Goal: Task Accomplishment & Management: Use online tool/utility

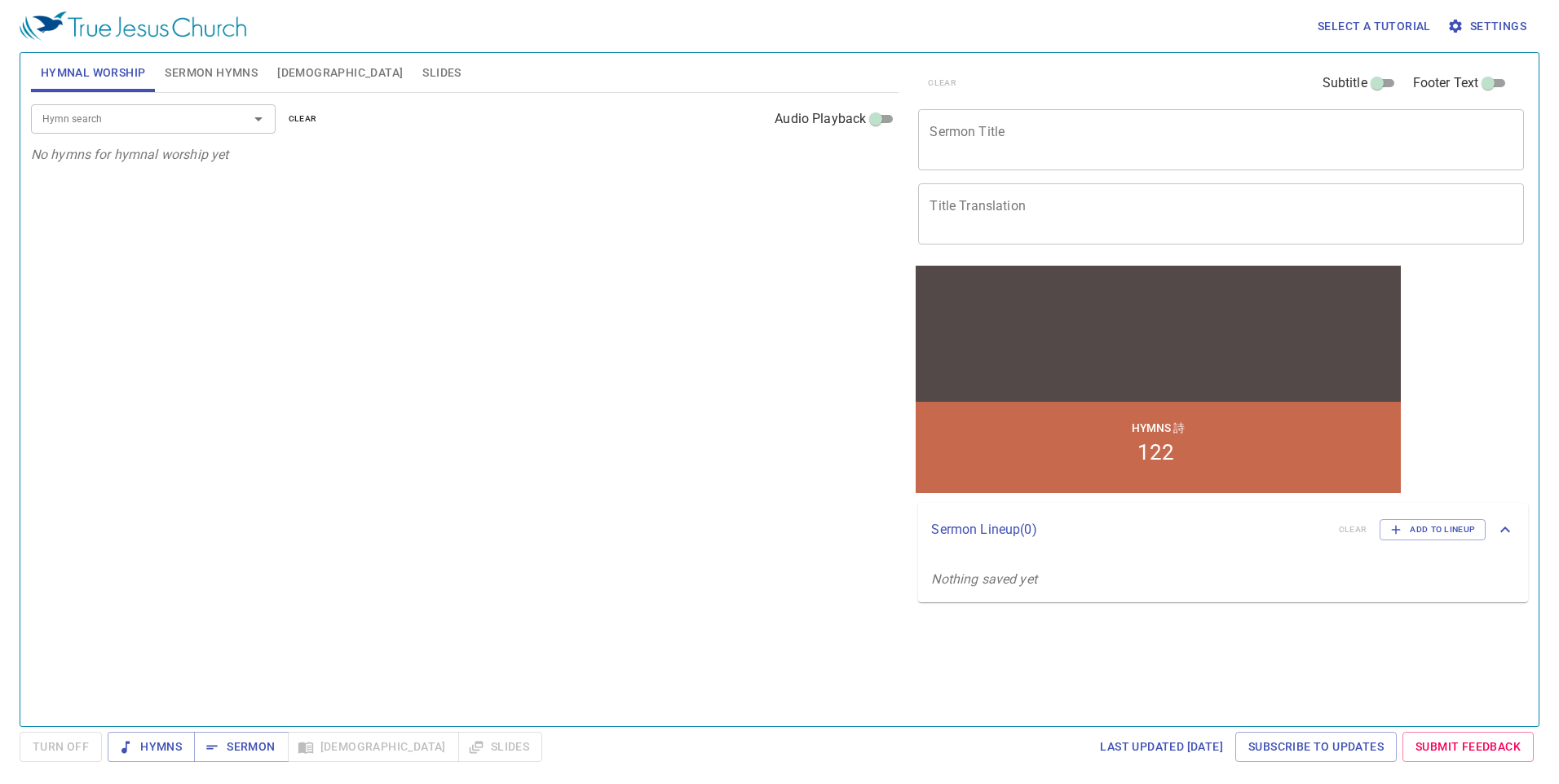
click at [729, 25] on span "Settings" at bounding box center [1488, 26] width 76 height 20
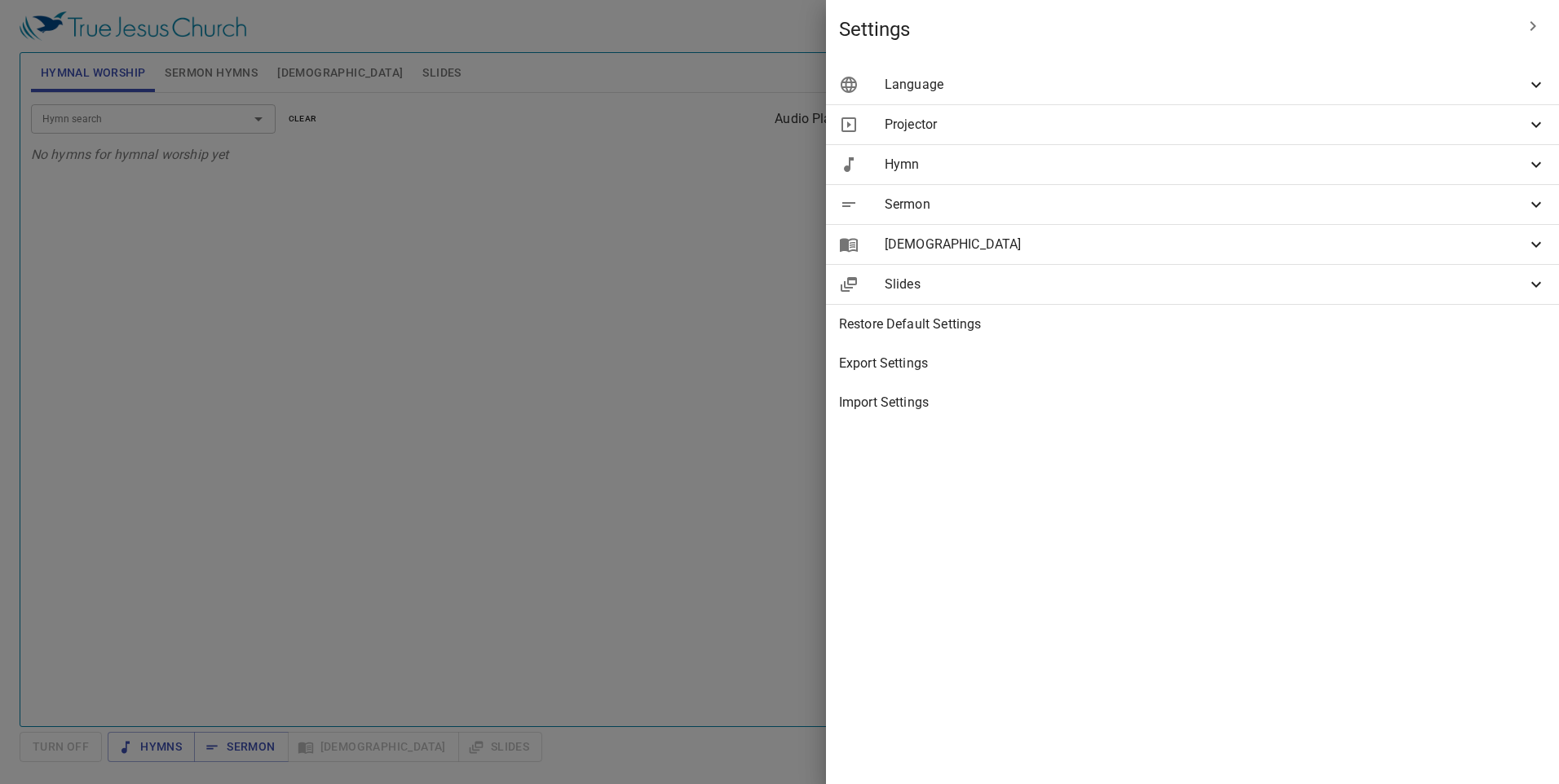
click at [729, 122] on span "Projector" at bounding box center [1205, 125] width 642 height 20
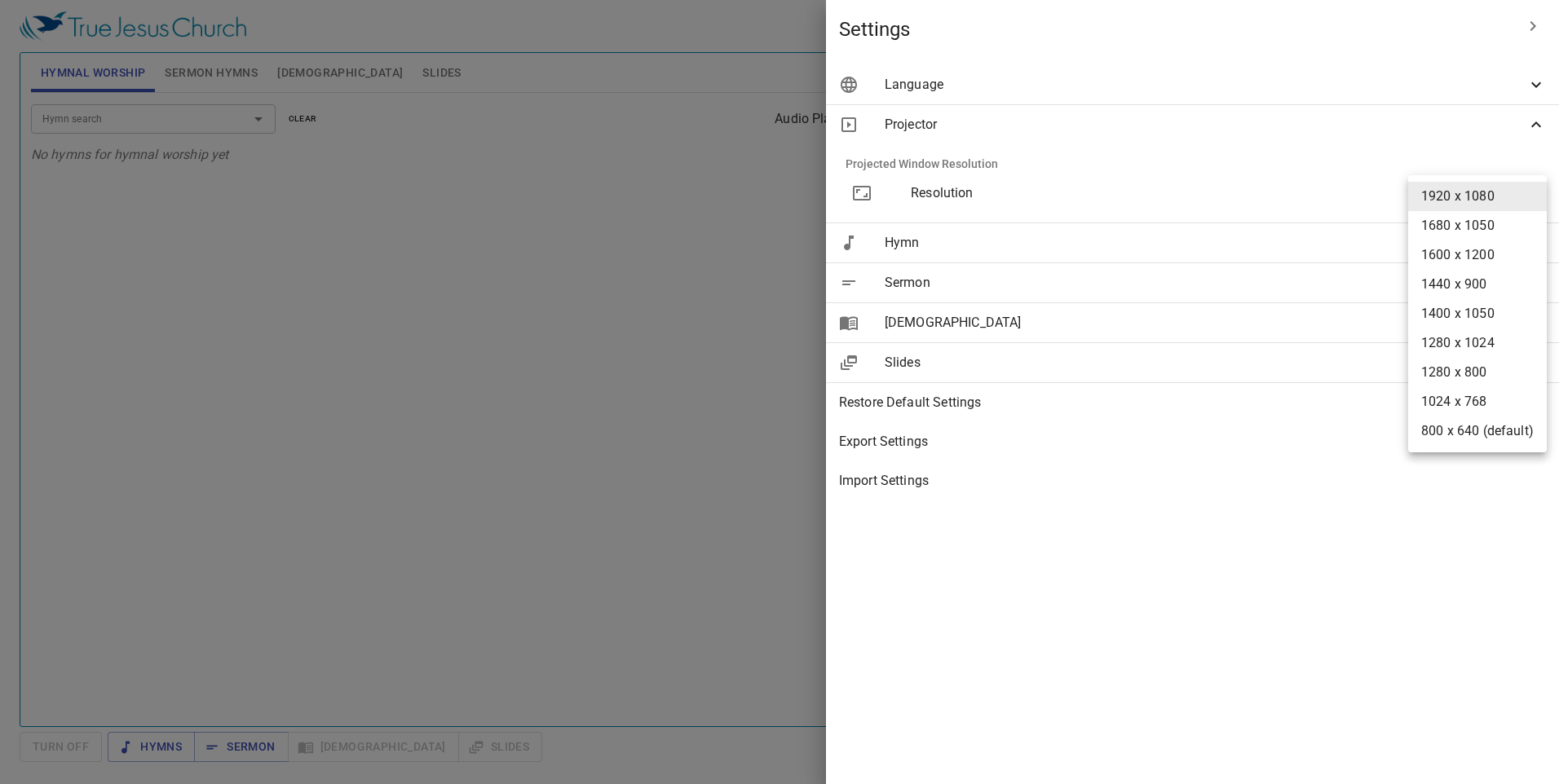
click at [729, 201] on body "Select a tutorial Settings Hymnal Worship Sermon Hymns Bible Slides Hymn search…" at bounding box center [779, 392] width 1559 height 784
click at [729, 201] on li "1920 x 1080" at bounding box center [1477, 196] width 139 height 29
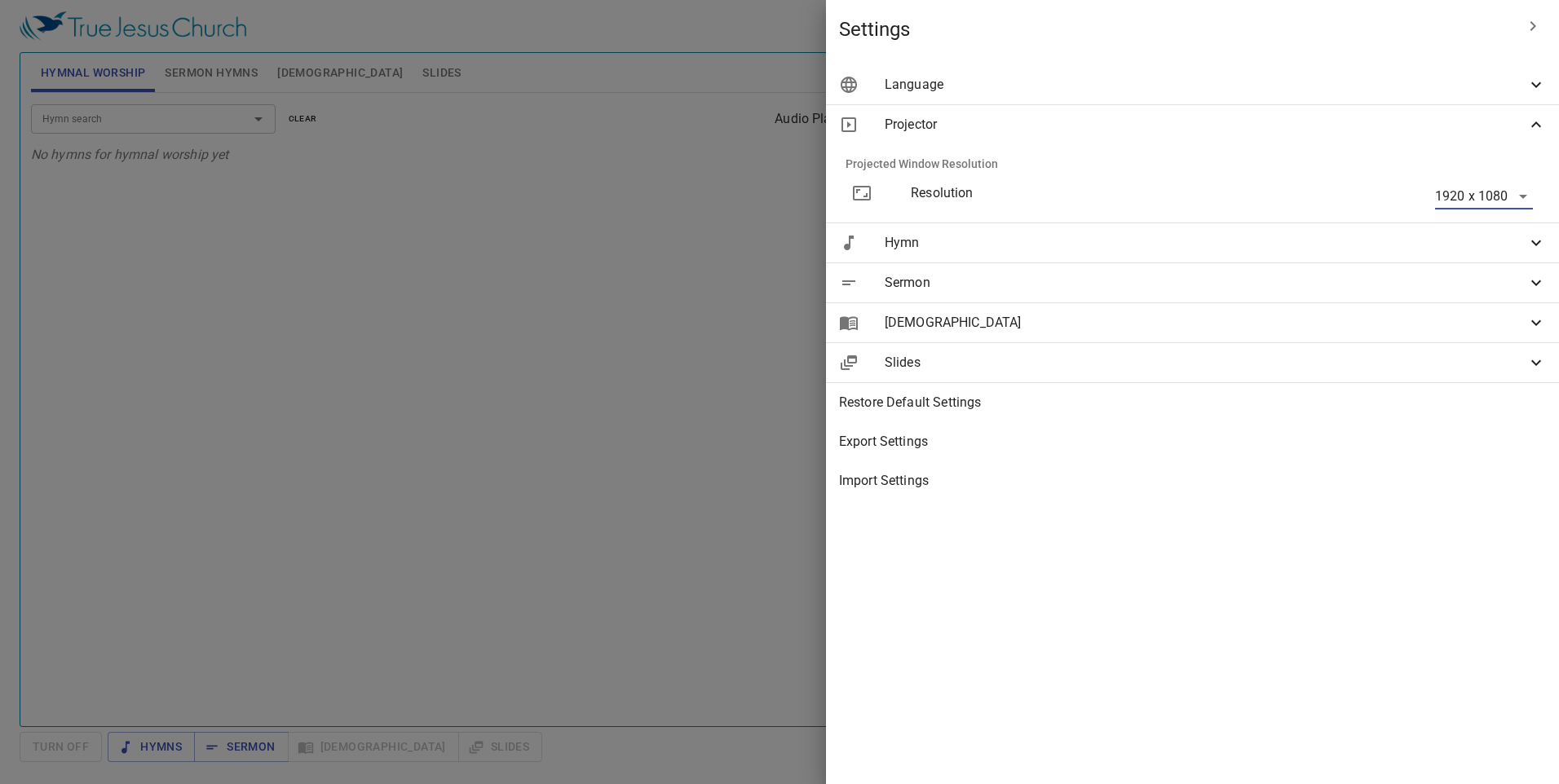
click at [729, 244] on span "Hymn" at bounding box center [1205, 243] width 642 height 20
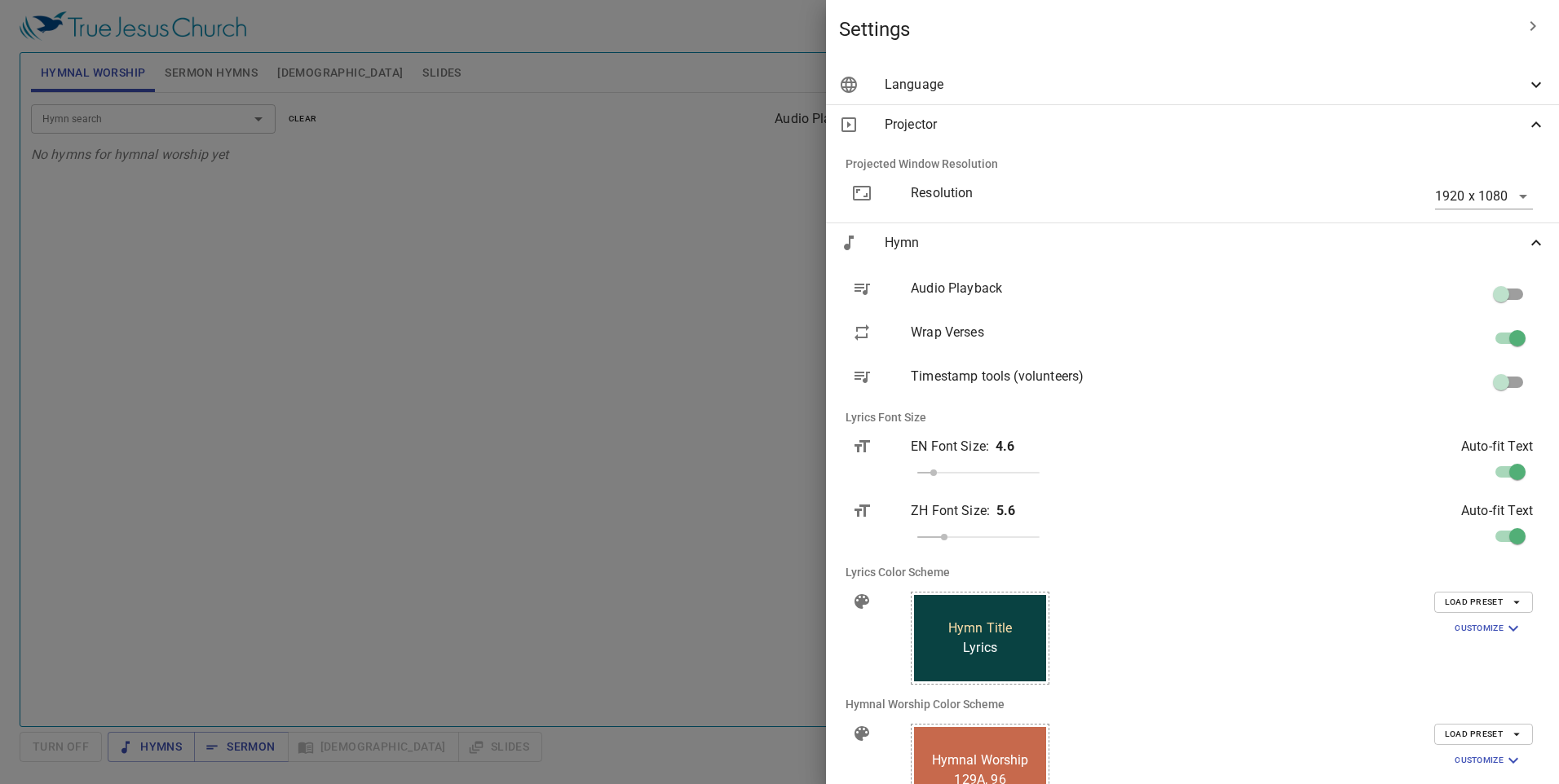
click at [729, 244] on span "Hymn" at bounding box center [1205, 243] width 642 height 20
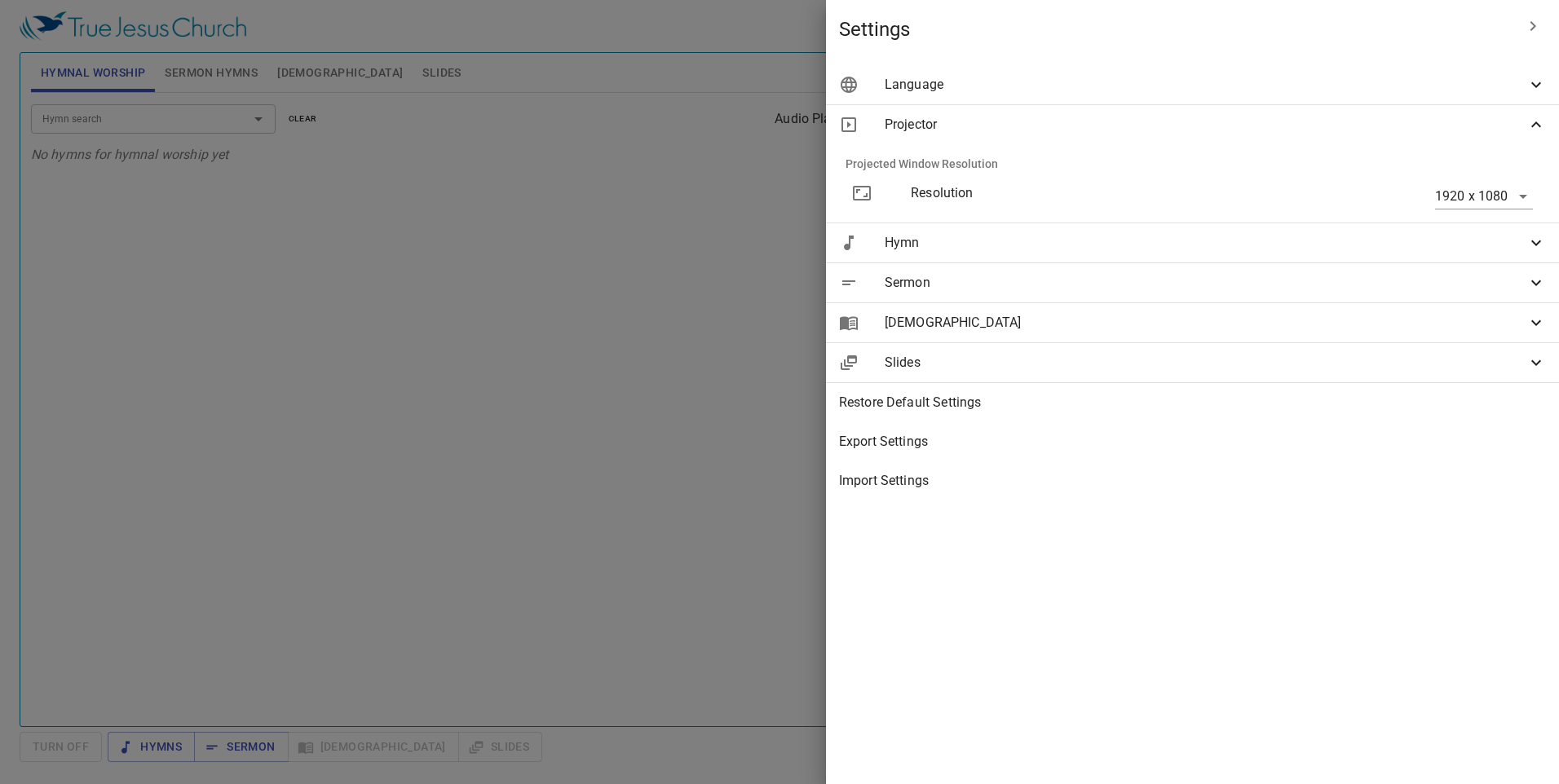
click at [729, 279] on span "Sermon" at bounding box center [1205, 283] width 642 height 20
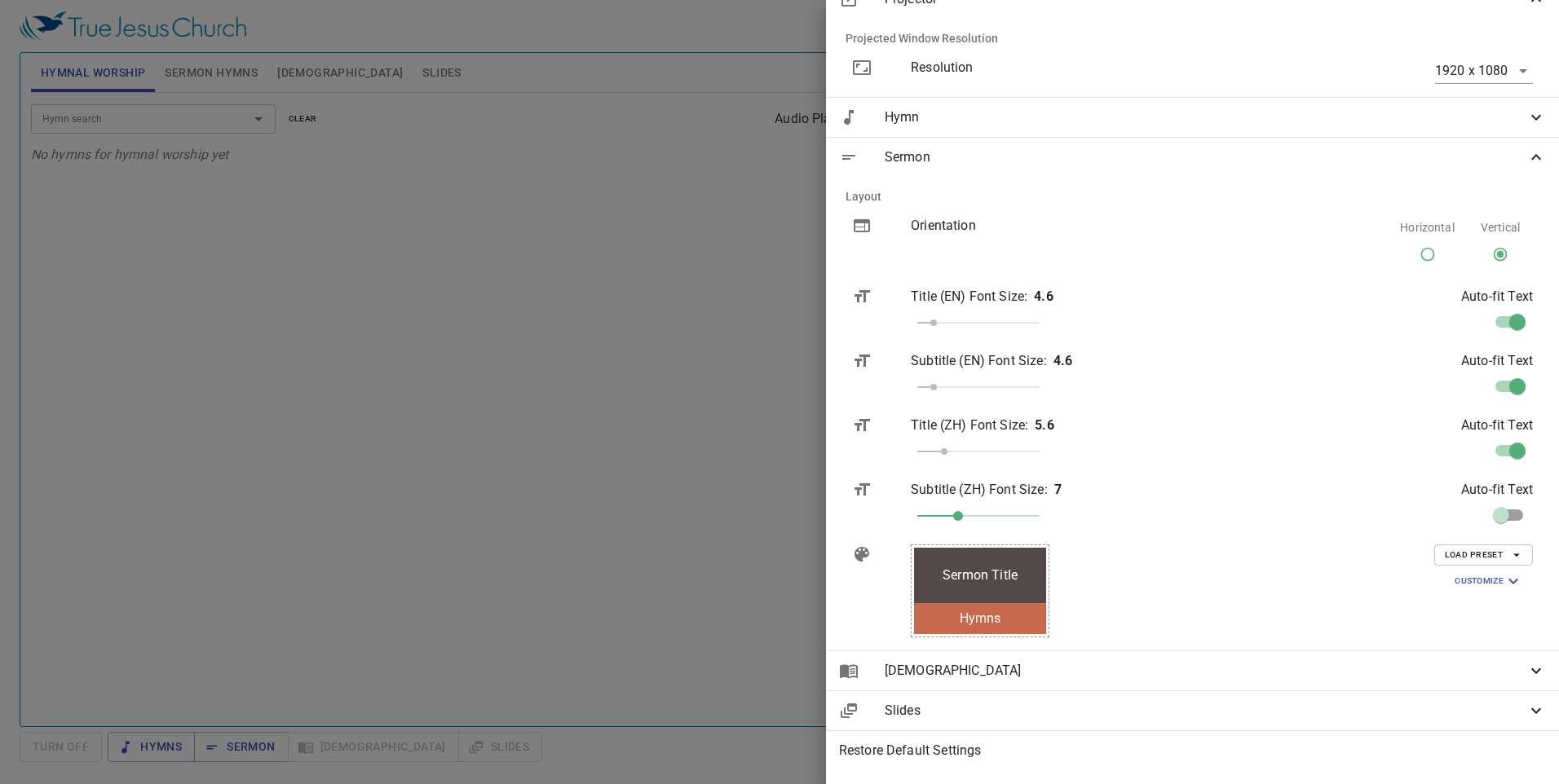
scroll to position [209, 0]
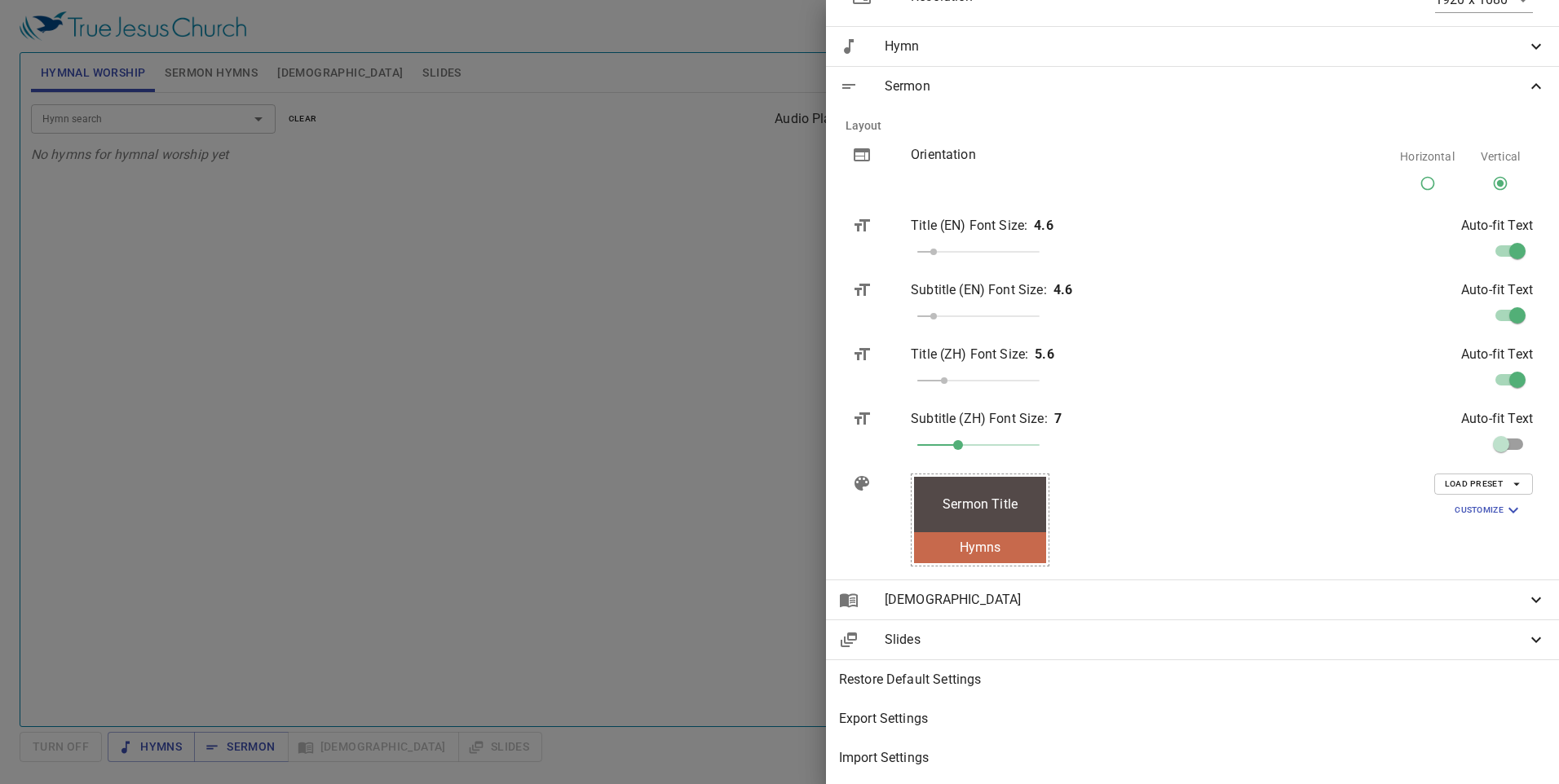
click at [729, 238] on div "Title (EN) Font Size : 4.6" at bounding box center [1075, 241] width 354 height 77
click at [729, 239] on input "checkbox" at bounding box center [1517, 254] width 93 height 31
drag, startPoint x: 1172, startPoint y: 243, endPoint x: 1248, endPoint y: 242, distance: 76.0
click at [729, 247] on span at bounding box center [1010, 251] width 10 height 10
drag, startPoint x: 1248, startPoint y: 242, endPoint x: 1193, endPoint y: 246, distance: 55.1
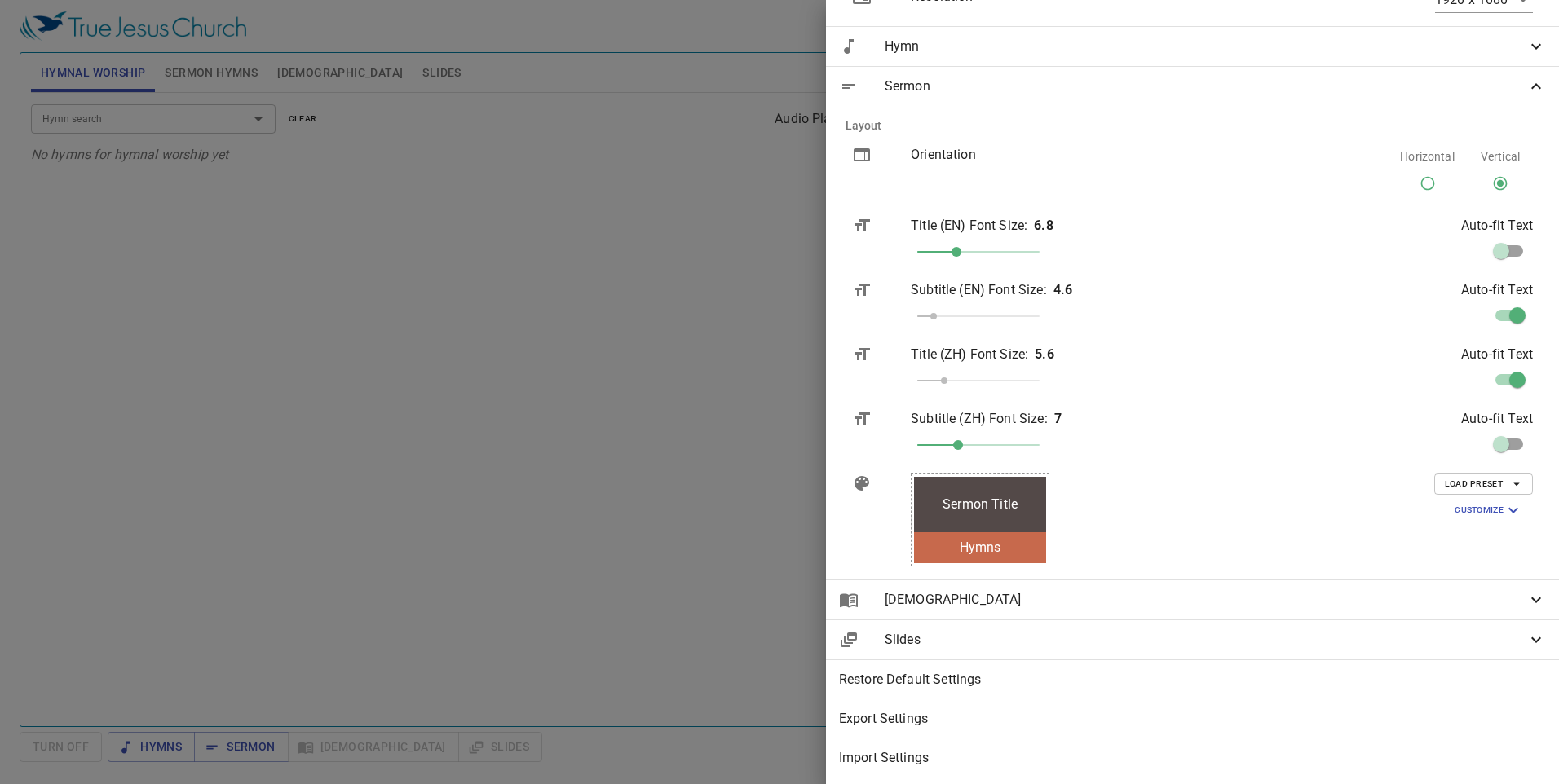
click at [729, 247] on span at bounding box center [956, 251] width 10 height 10
drag, startPoint x: 1193, startPoint y: 246, endPoint x: 1169, endPoint y: 244, distance: 24.1
click at [729, 247] on span at bounding box center [930, 251] width 10 height 10
click at [729, 240] on input "checkbox" at bounding box center [1501, 254] width 93 height 31
checkbox input "true"
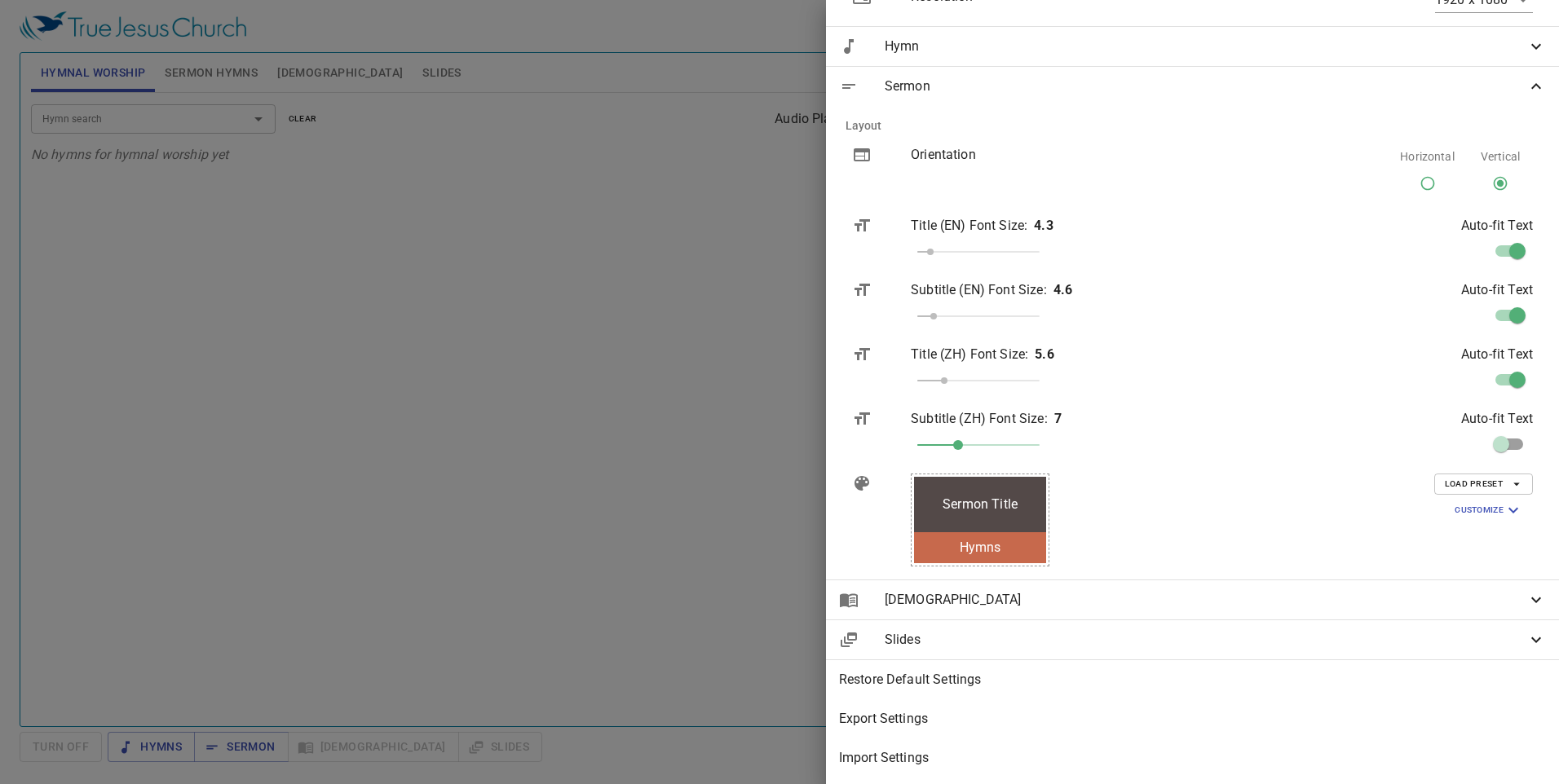
click at [729, 476] on span "Load Preset" at bounding box center [1483, 484] width 77 height 15
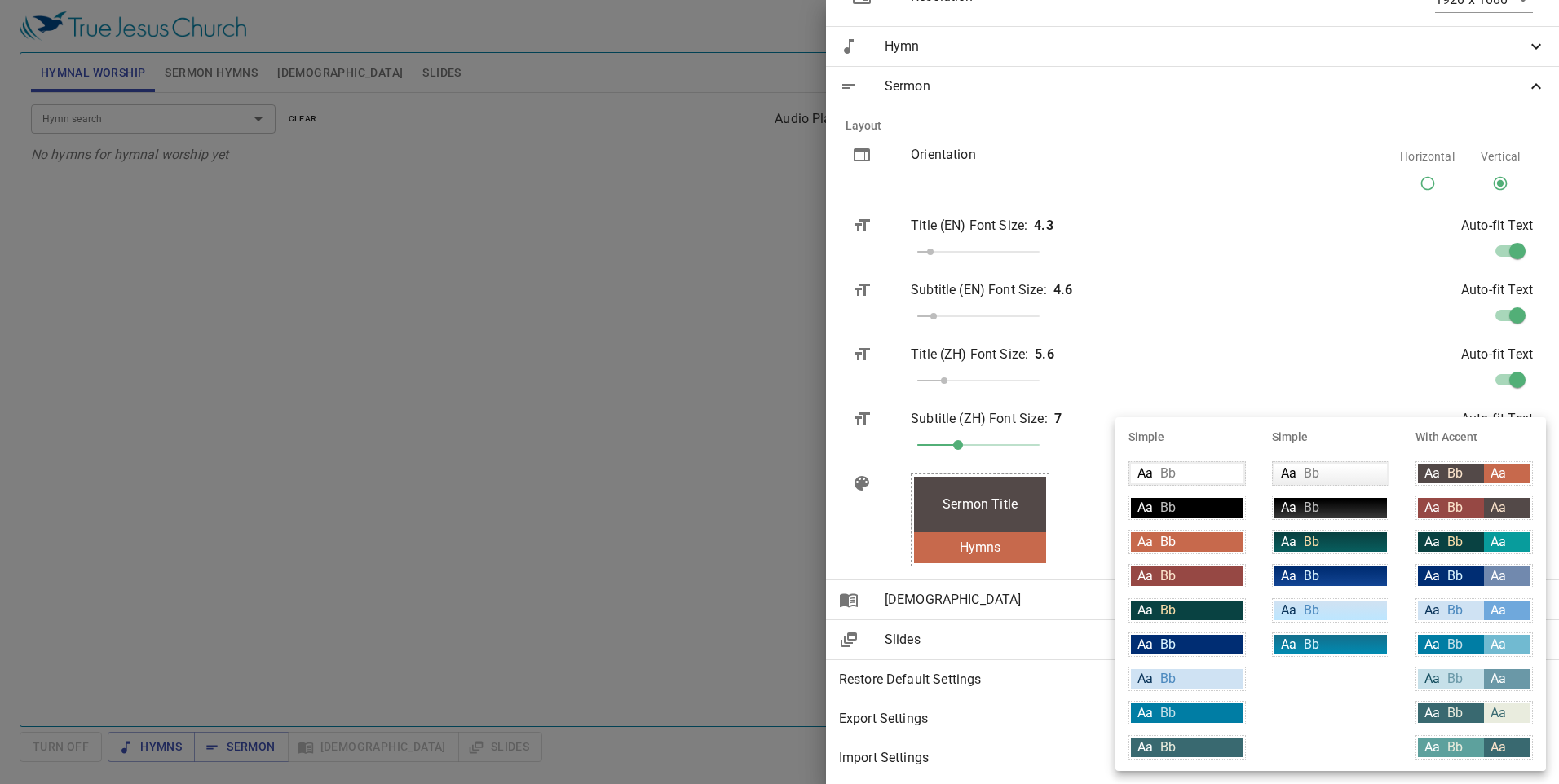
click at [729, 399] on div at bounding box center [779, 392] width 1559 height 784
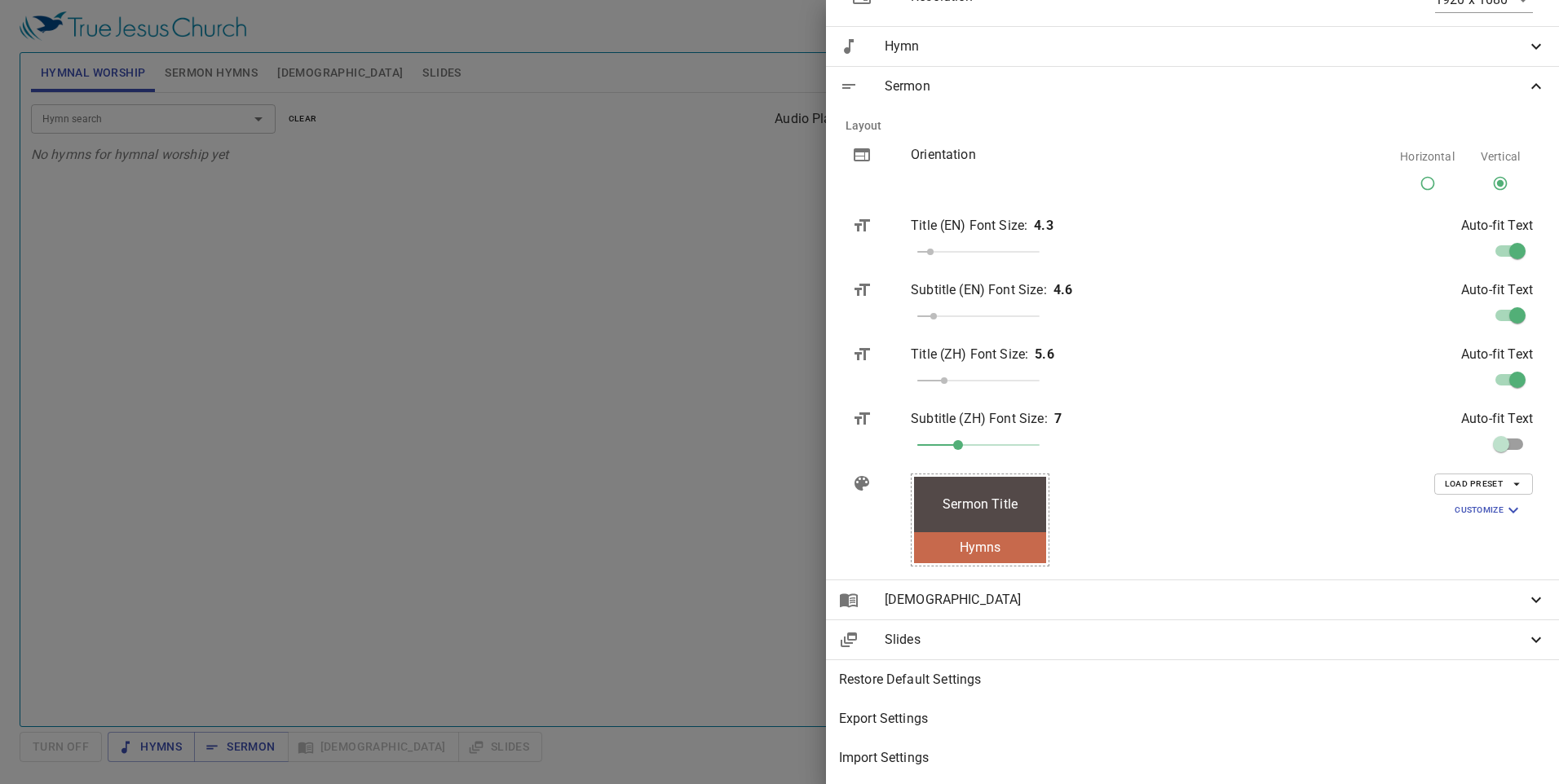
click at [729, 500] on span "Customize" at bounding box center [1488, 510] width 68 height 20
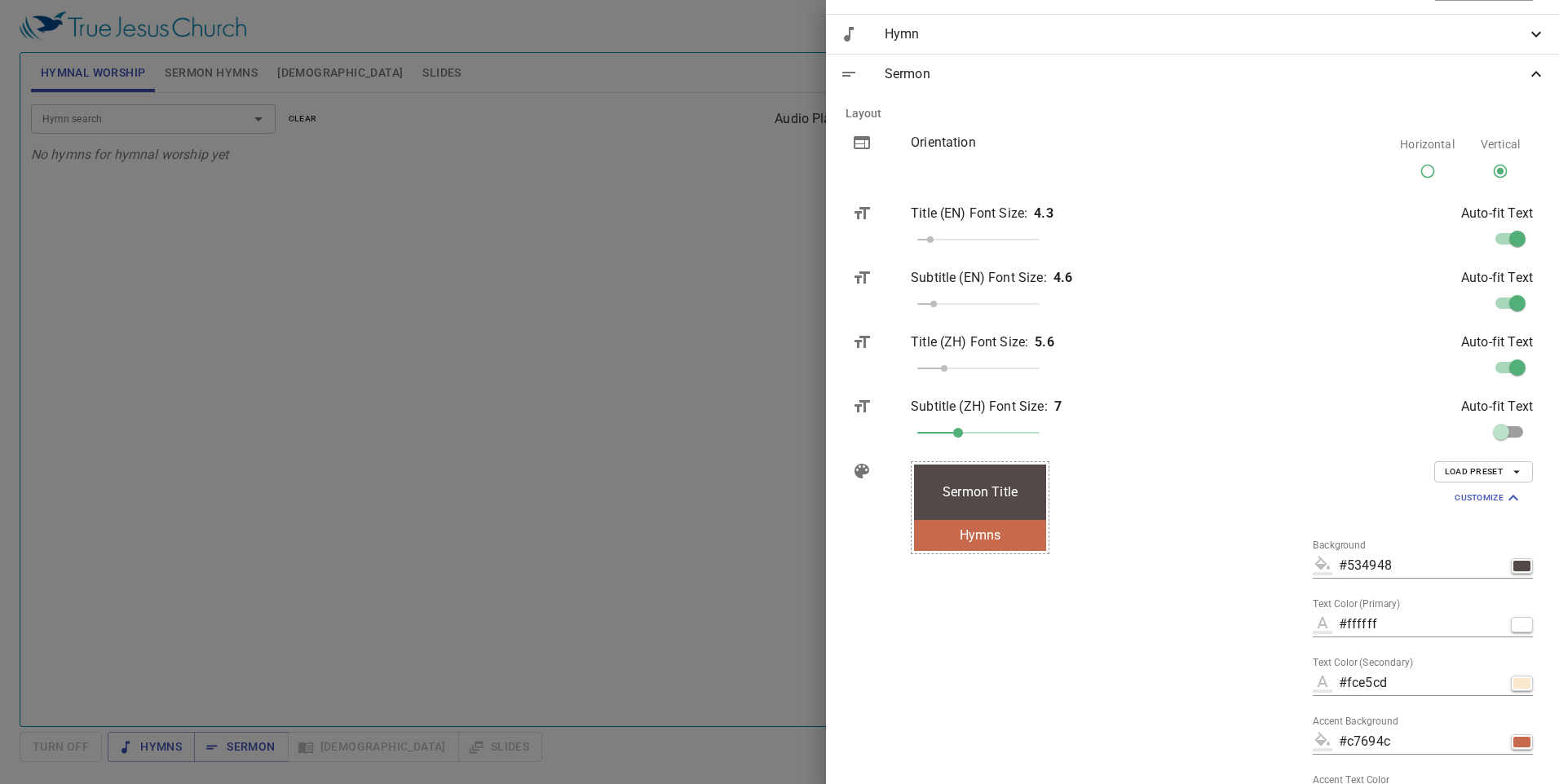
scroll to position [453, 0]
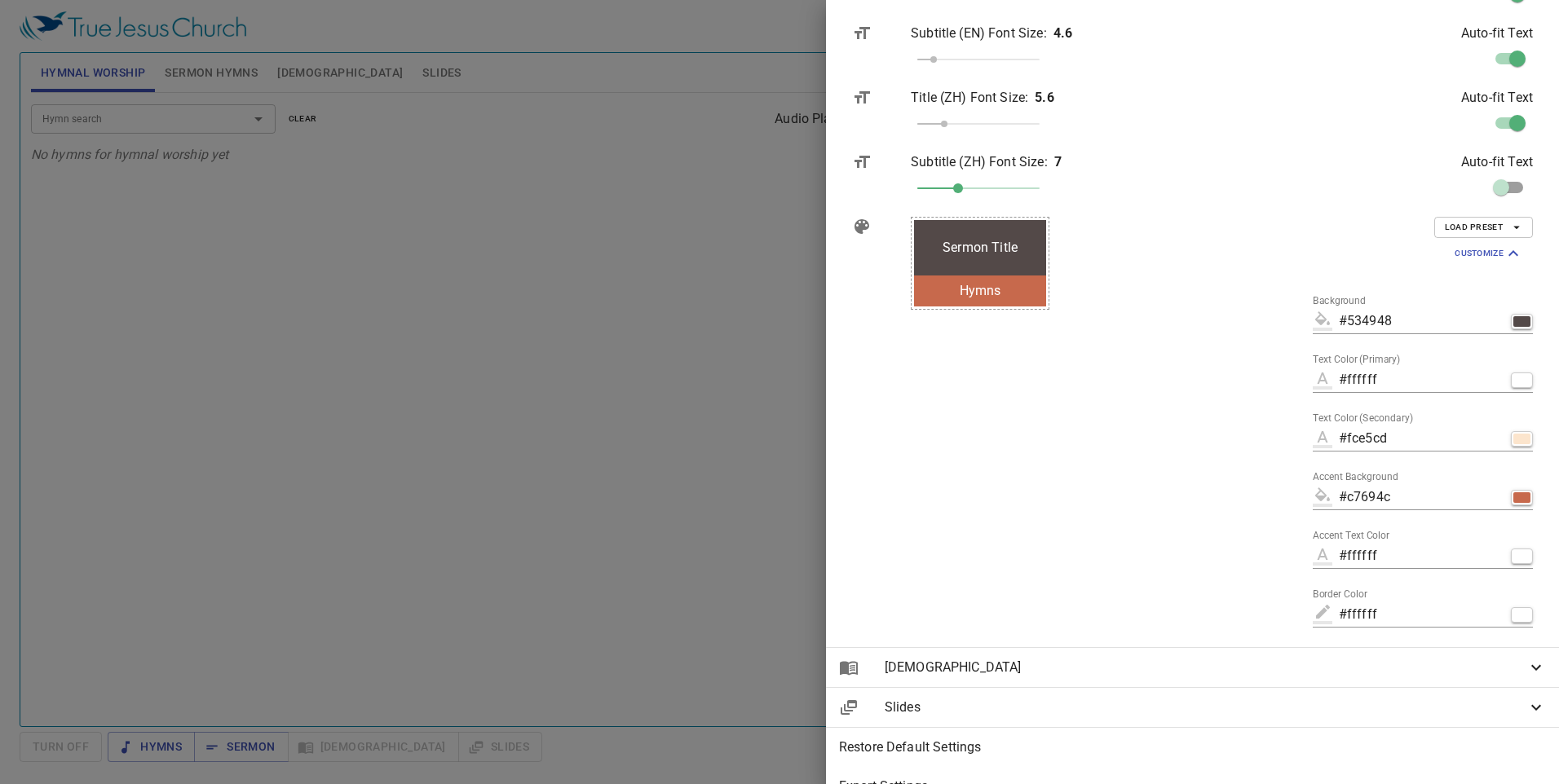
click at [729, 254] on span "Customize" at bounding box center [1488, 253] width 68 height 20
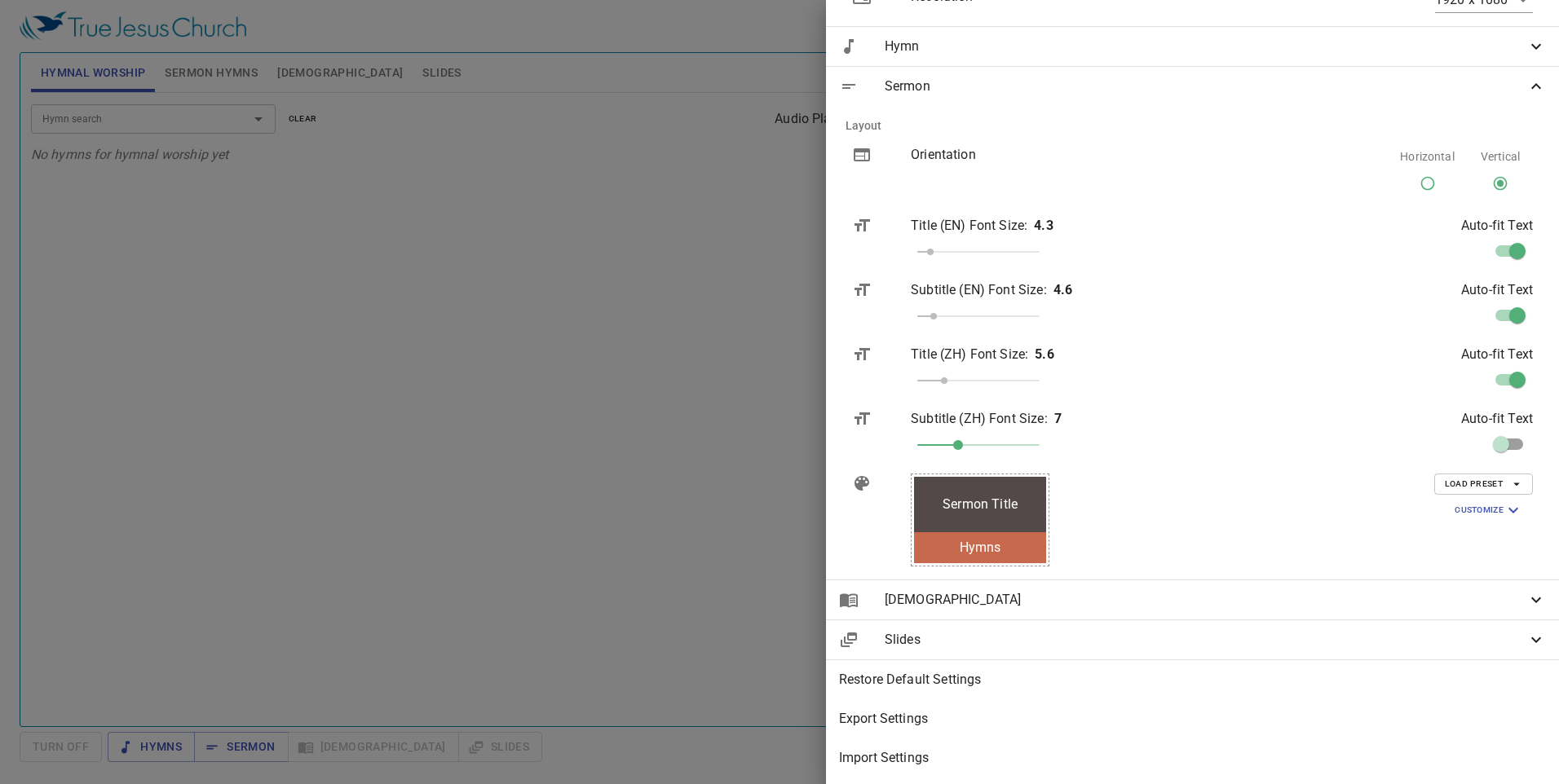
scroll to position [209, 0]
click at [729, 590] on span "[DEMOGRAPHIC_DATA]" at bounding box center [1205, 600] width 642 height 20
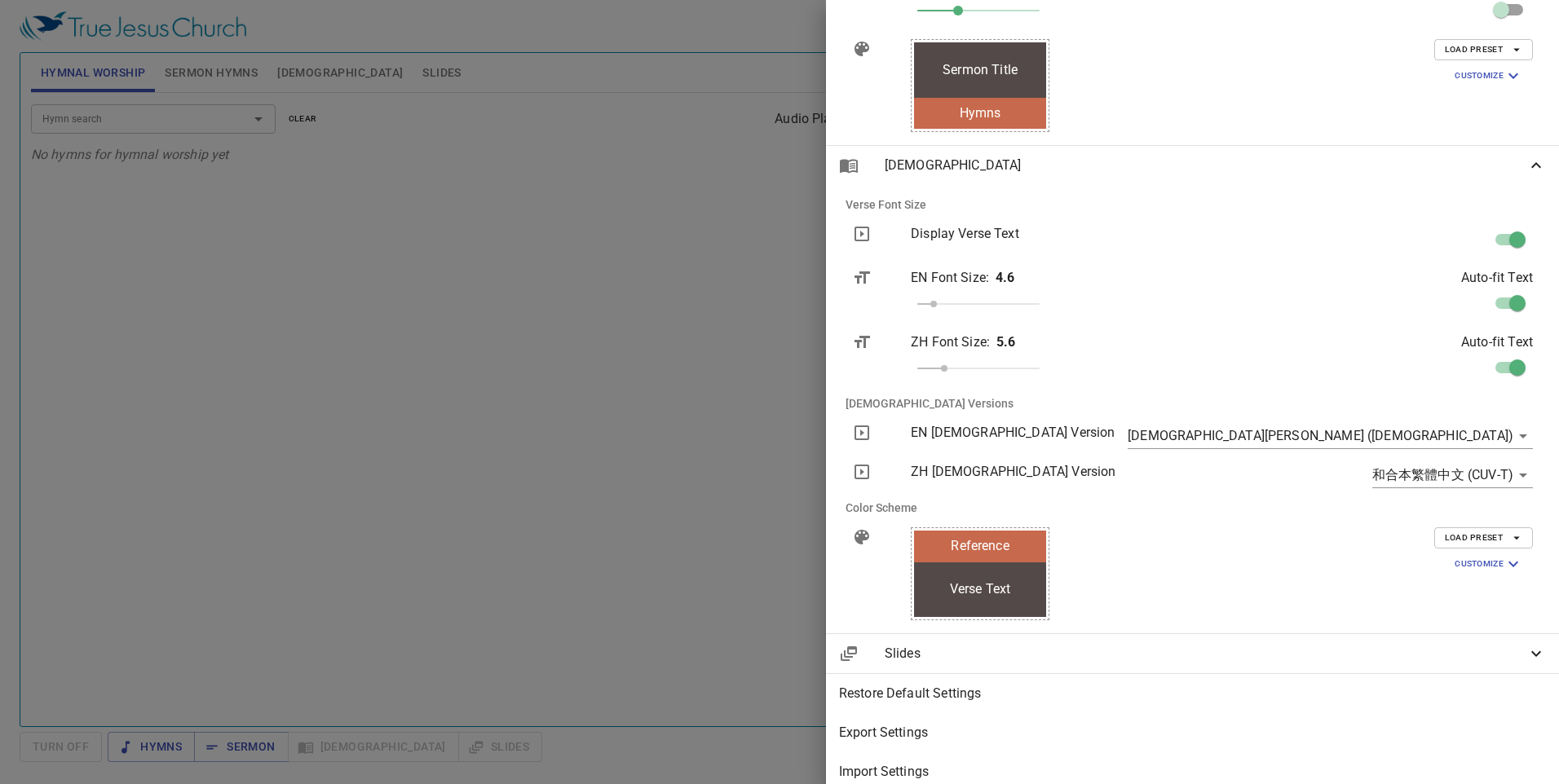
scroll to position [657, 0]
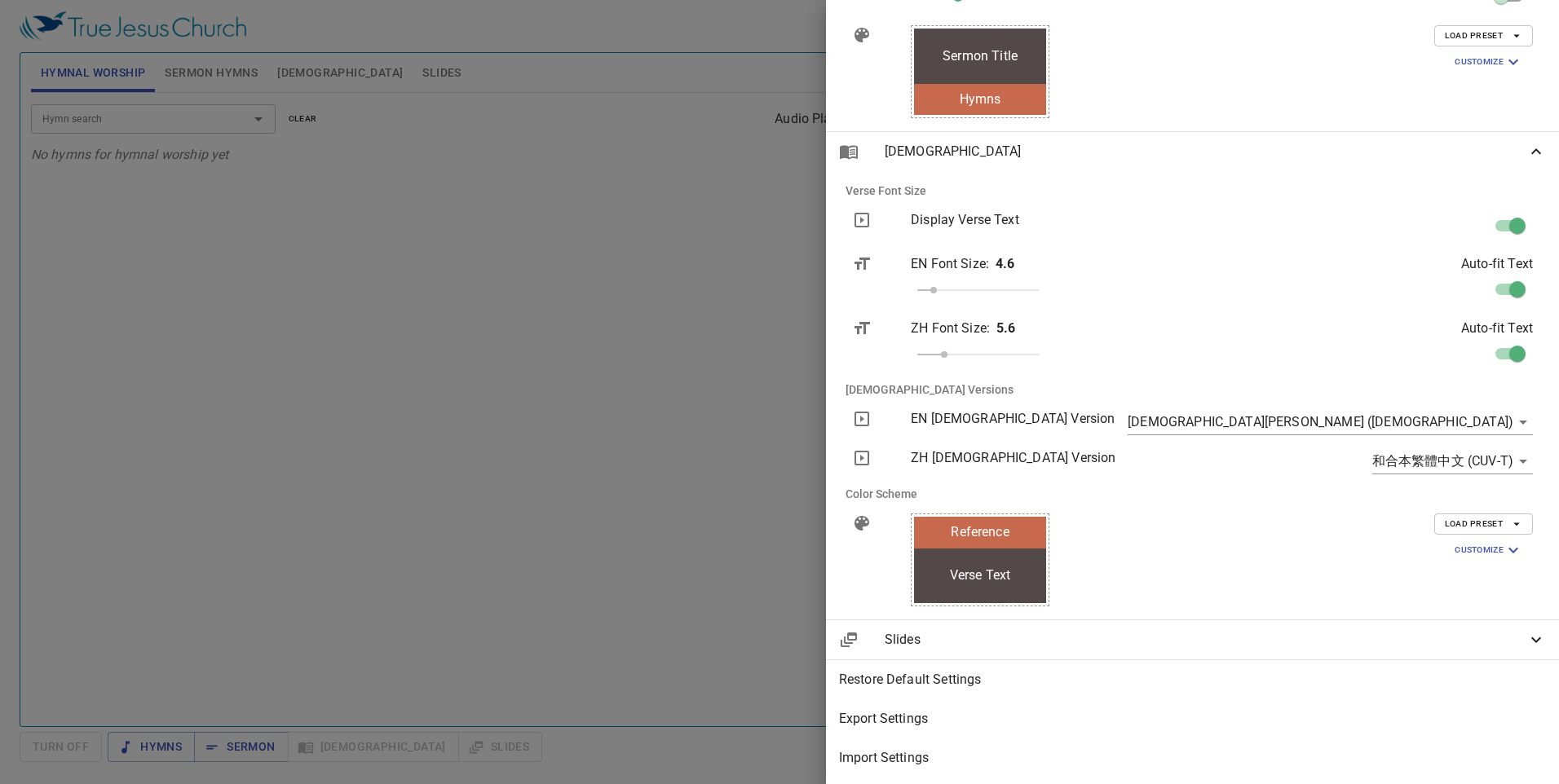
click at [729, 443] on body "Select a tutorial Settings Hymnal Worship Sermon Hymns Bible Slides Hymn search…" at bounding box center [779, 392] width 1559 height 784
click at [729, 443] on li "和合本繁體中文 (CUV-T)" at bounding box center [1443, 449] width 167 height 29
click at [729, 413] on body "Select a tutorial Settings Hymnal Worship Sermon Hymns Bible Slides Hymn search…" at bounding box center [779, 392] width 1559 height 784
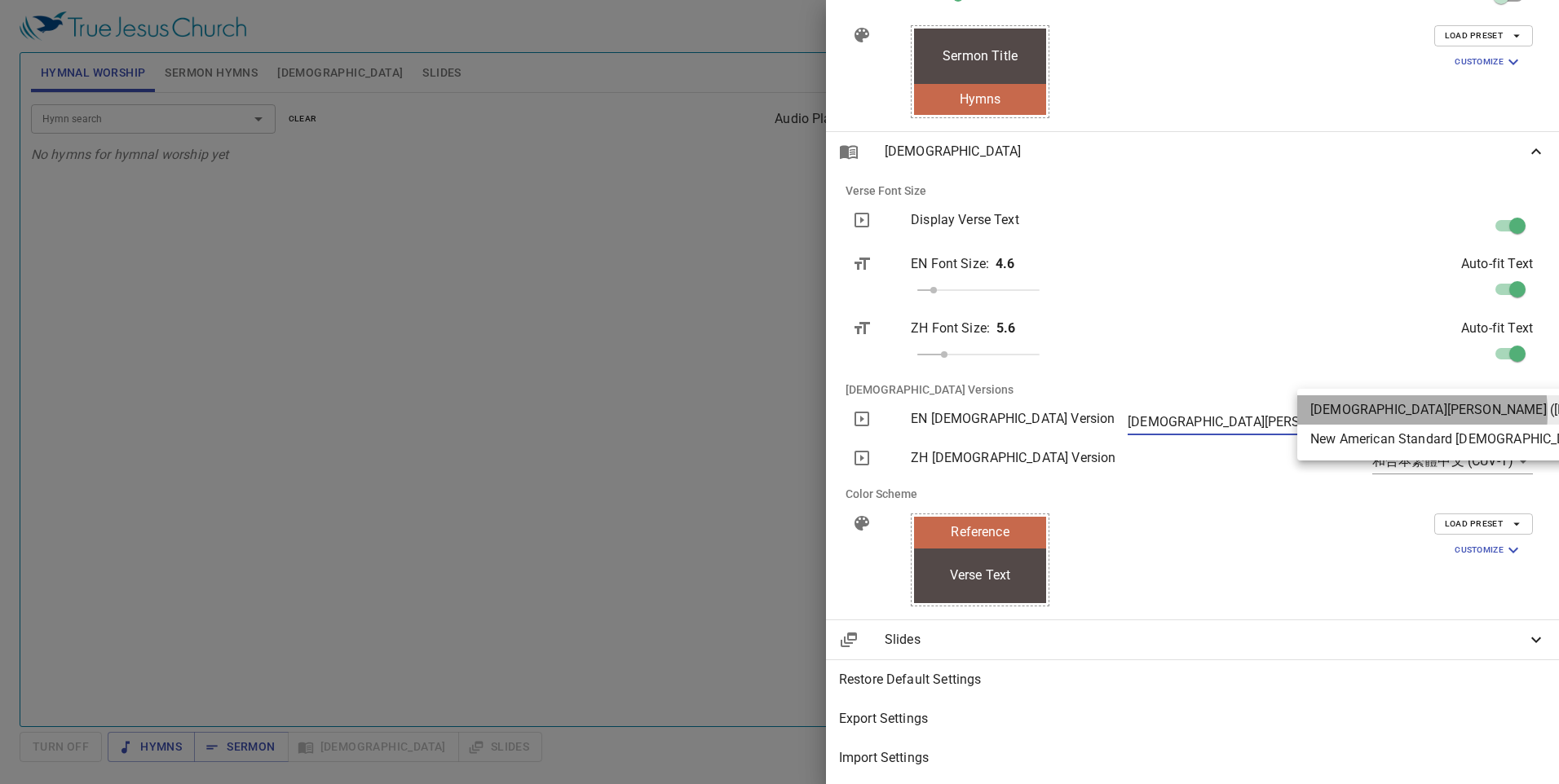
click at [729, 413] on li "New King James Version (NKJV)" at bounding box center [1503, 410] width 411 height 29
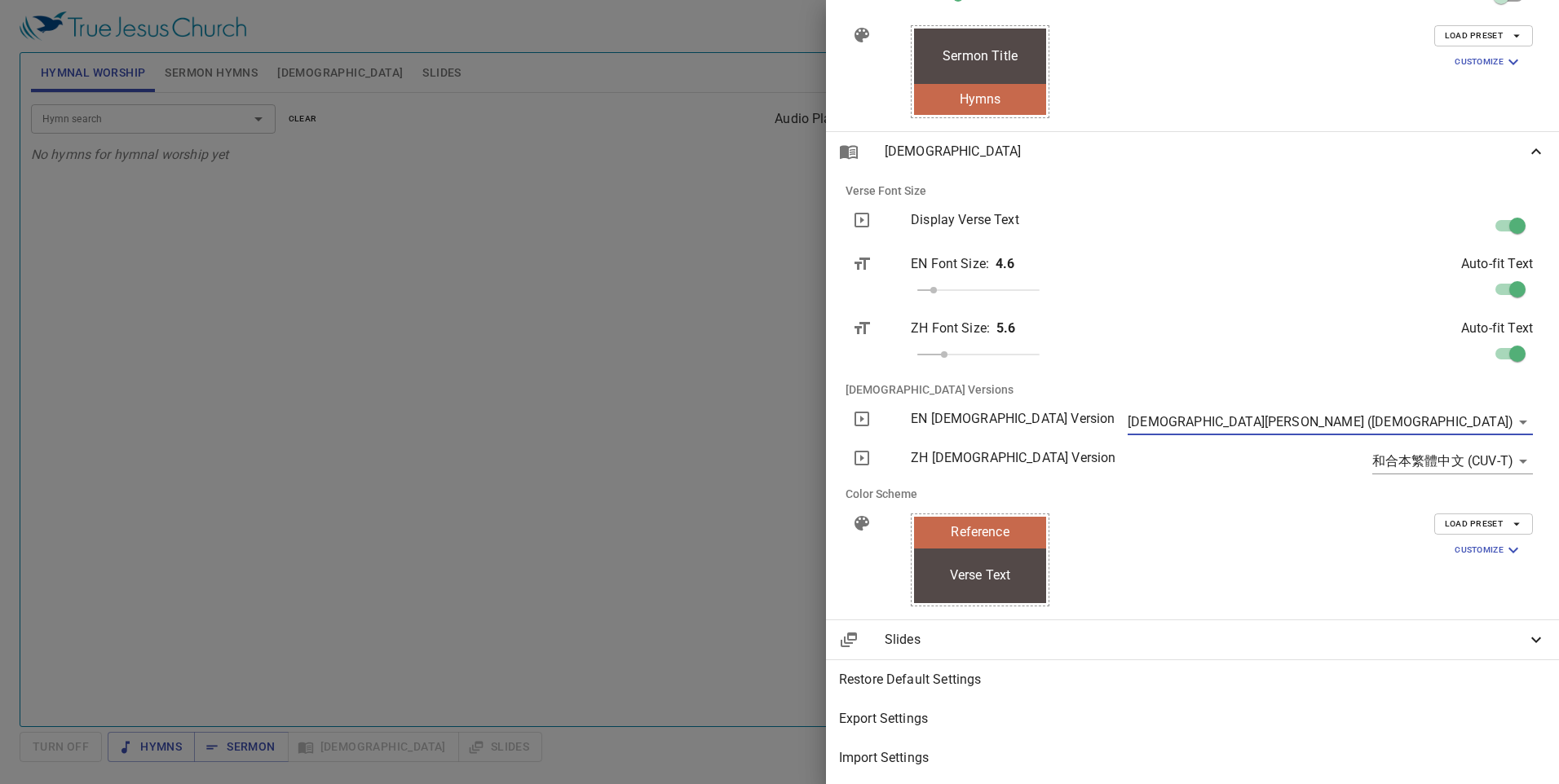
click at [729, 516] on span "Load Preset" at bounding box center [1483, 524] width 77 height 15
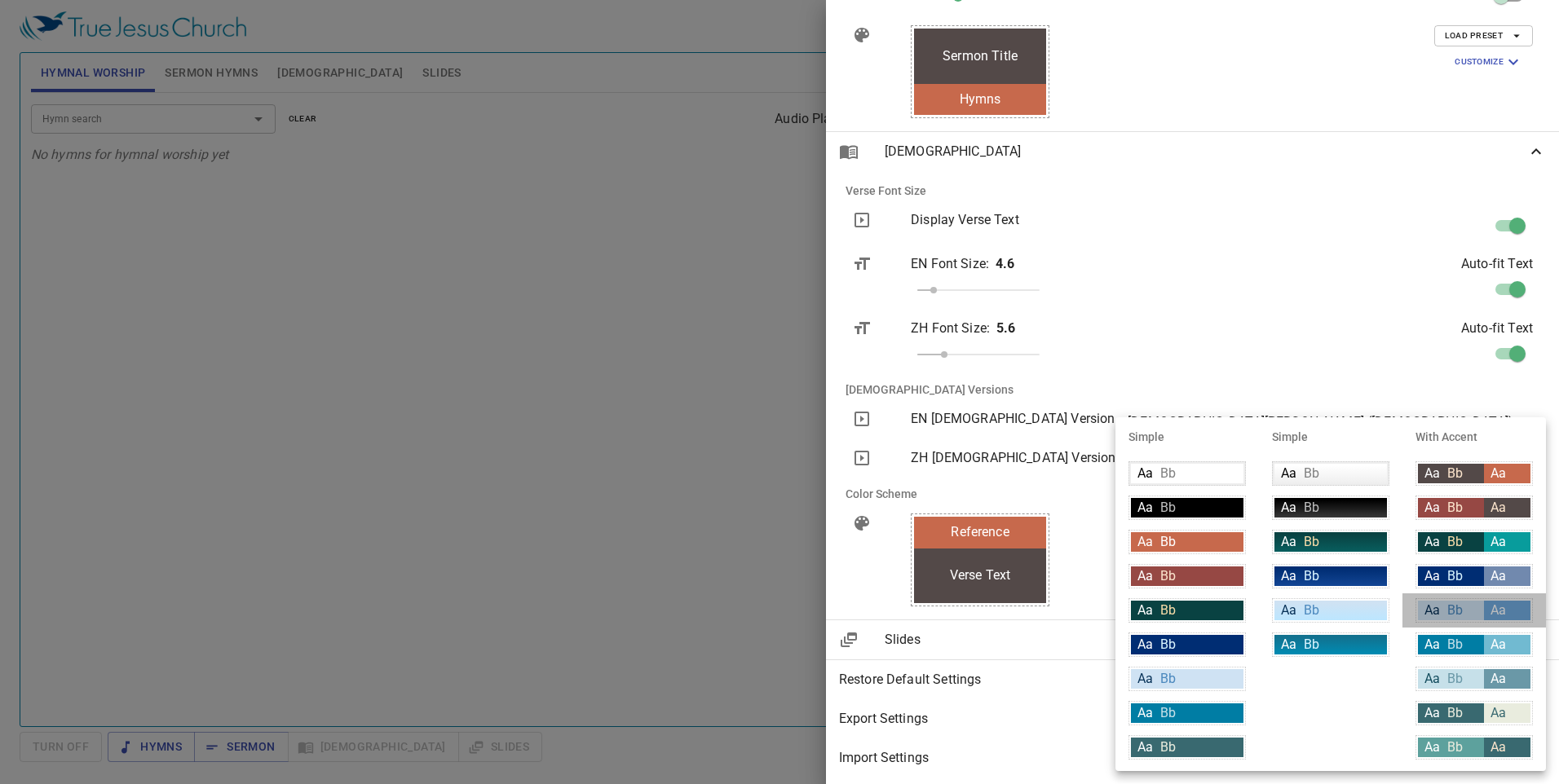
click at [729, 606] on span "Aa" at bounding box center [1432, 610] width 15 height 15
type input "#cfe2f3"
type input "#063056"
type input "#6fa8dc"
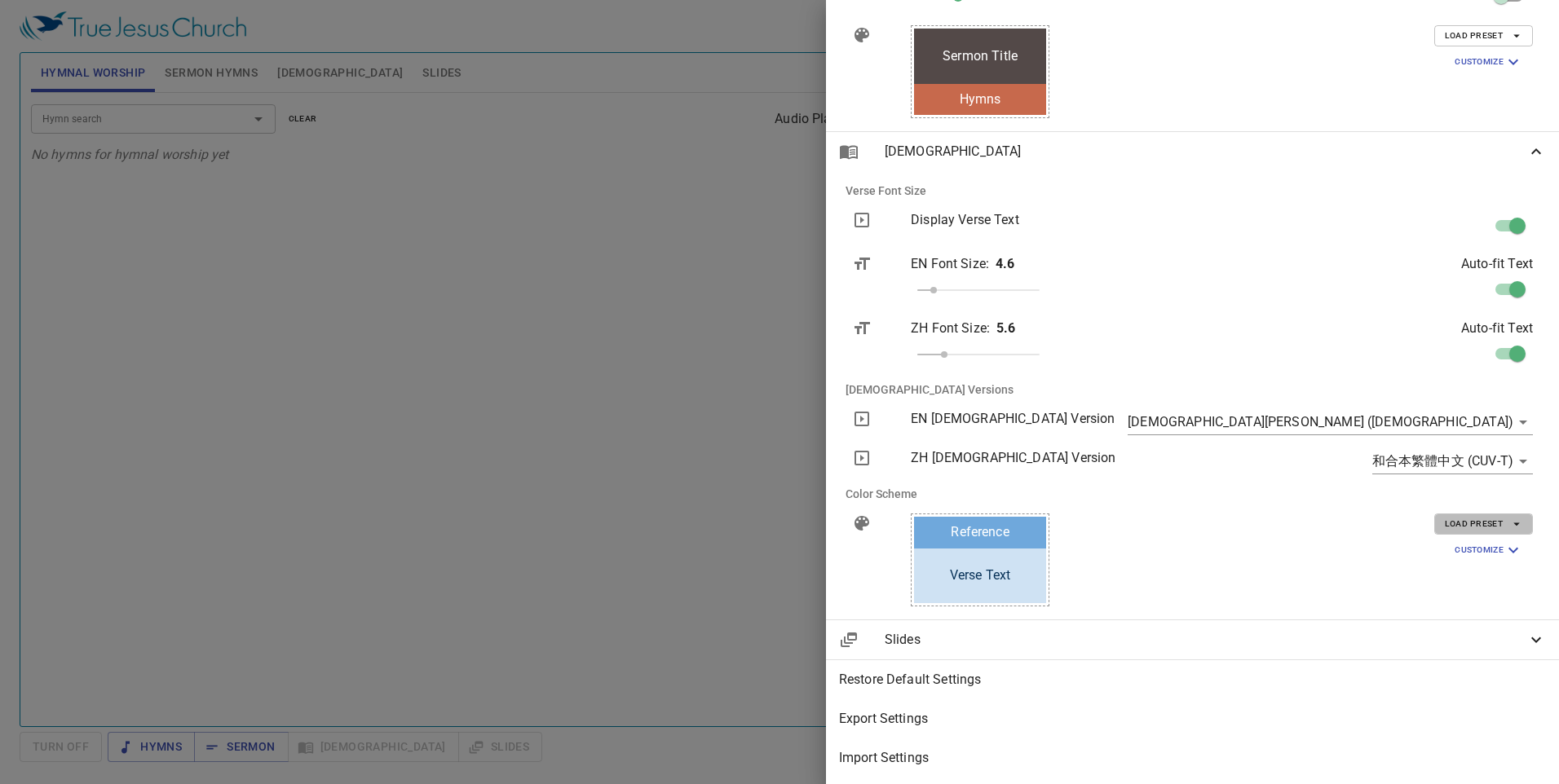
click at [729, 516] on span "Load Preset" at bounding box center [1483, 524] width 77 height 15
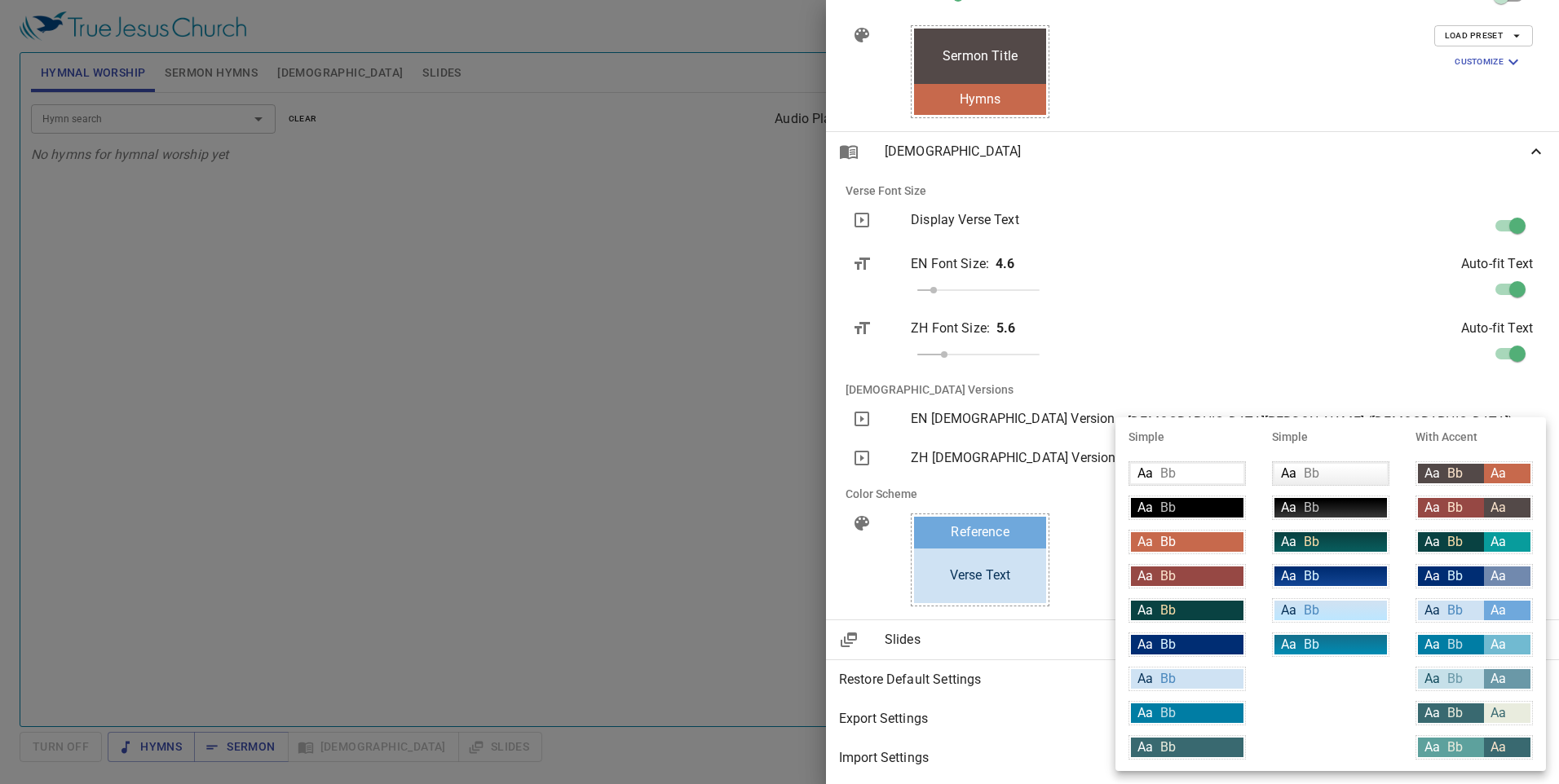
click at [729, 581] on span "Aa" at bounding box center [1432, 575] width 15 height 15
type input "#002d73"
type input "#ffffff"
type input "#7189ae"
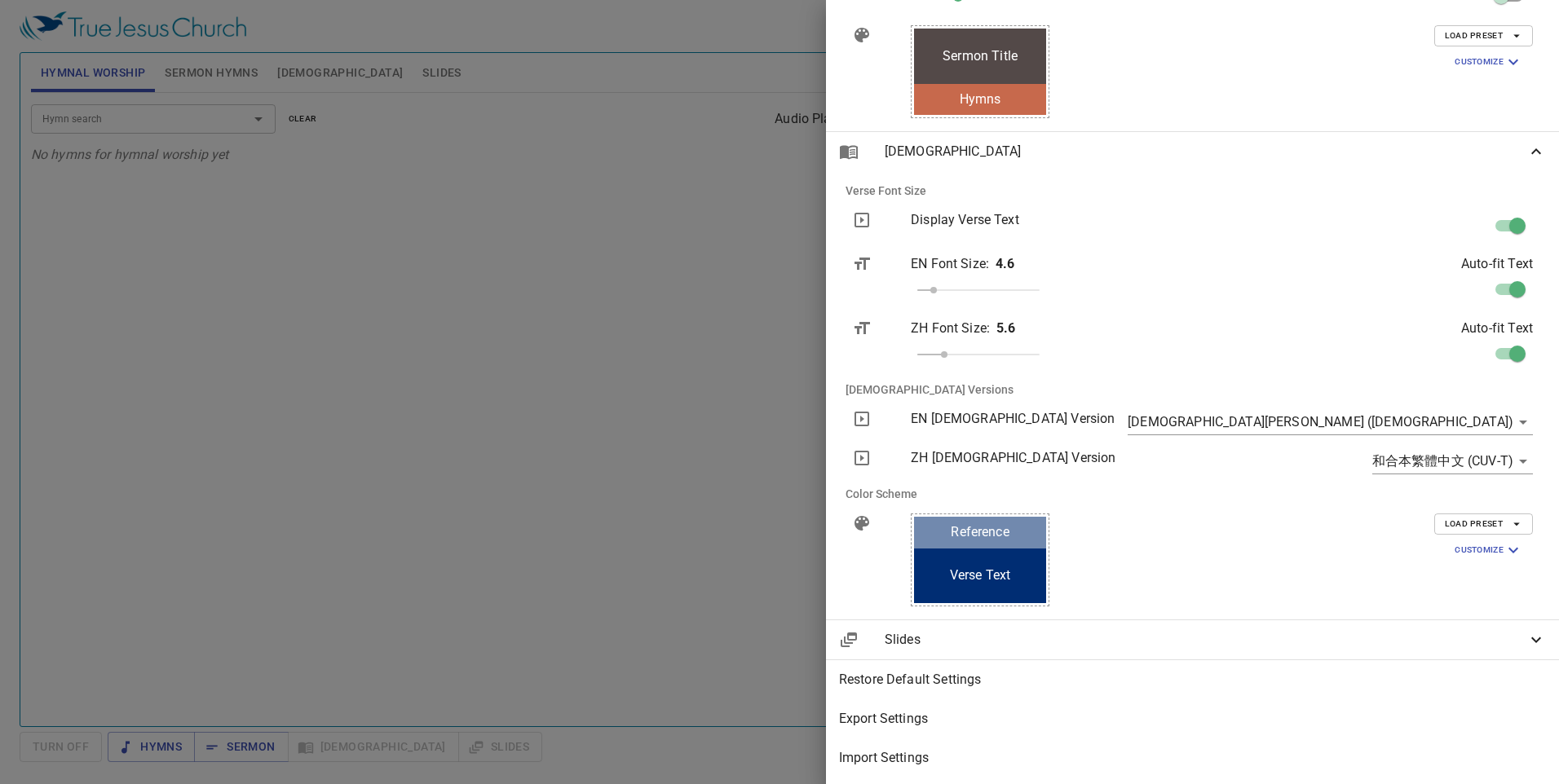
click at [729, 544] on span "Customize" at bounding box center [1488, 550] width 68 height 20
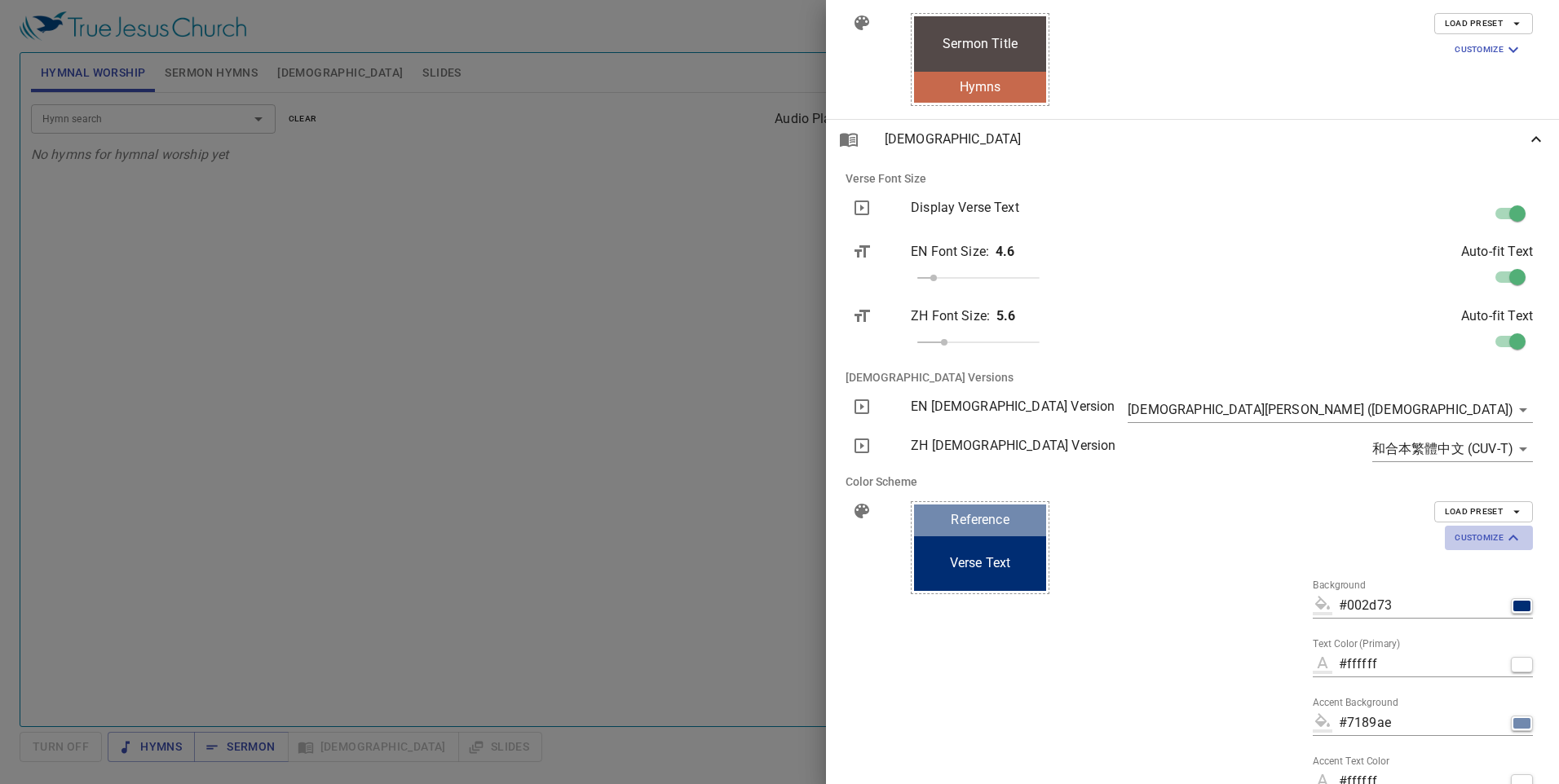
click at [729, 544] on span "Customize" at bounding box center [1488, 538] width 68 height 20
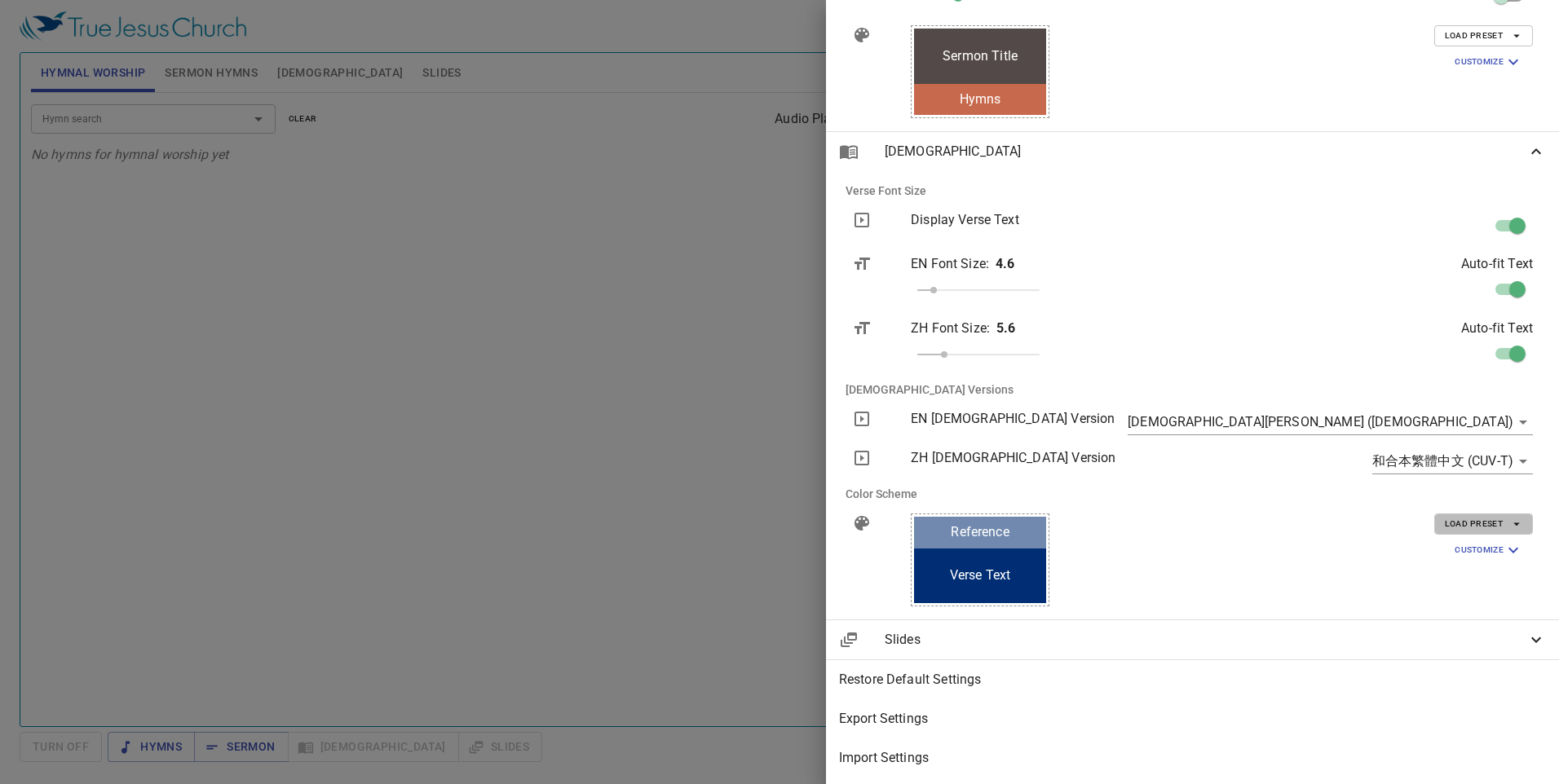
click at [729, 518] on span "Load Preset" at bounding box center [1483, 524] width 77 height 15
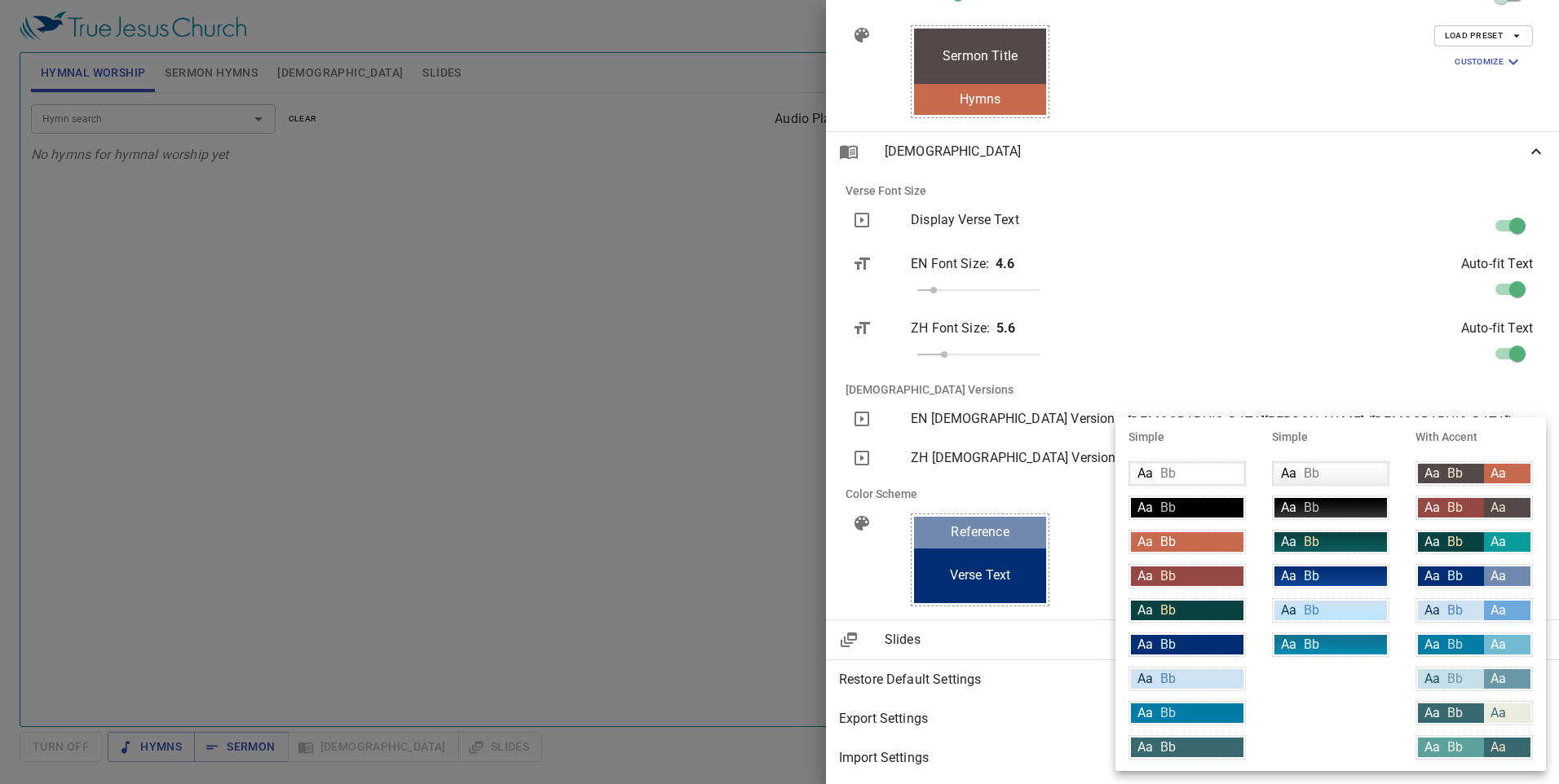
click at [729, 513] on span "Bb" at bounding box center [1455, 506] width 15 height 15
type input "#964844"
type input "#534948"
type input "#fce5cd"
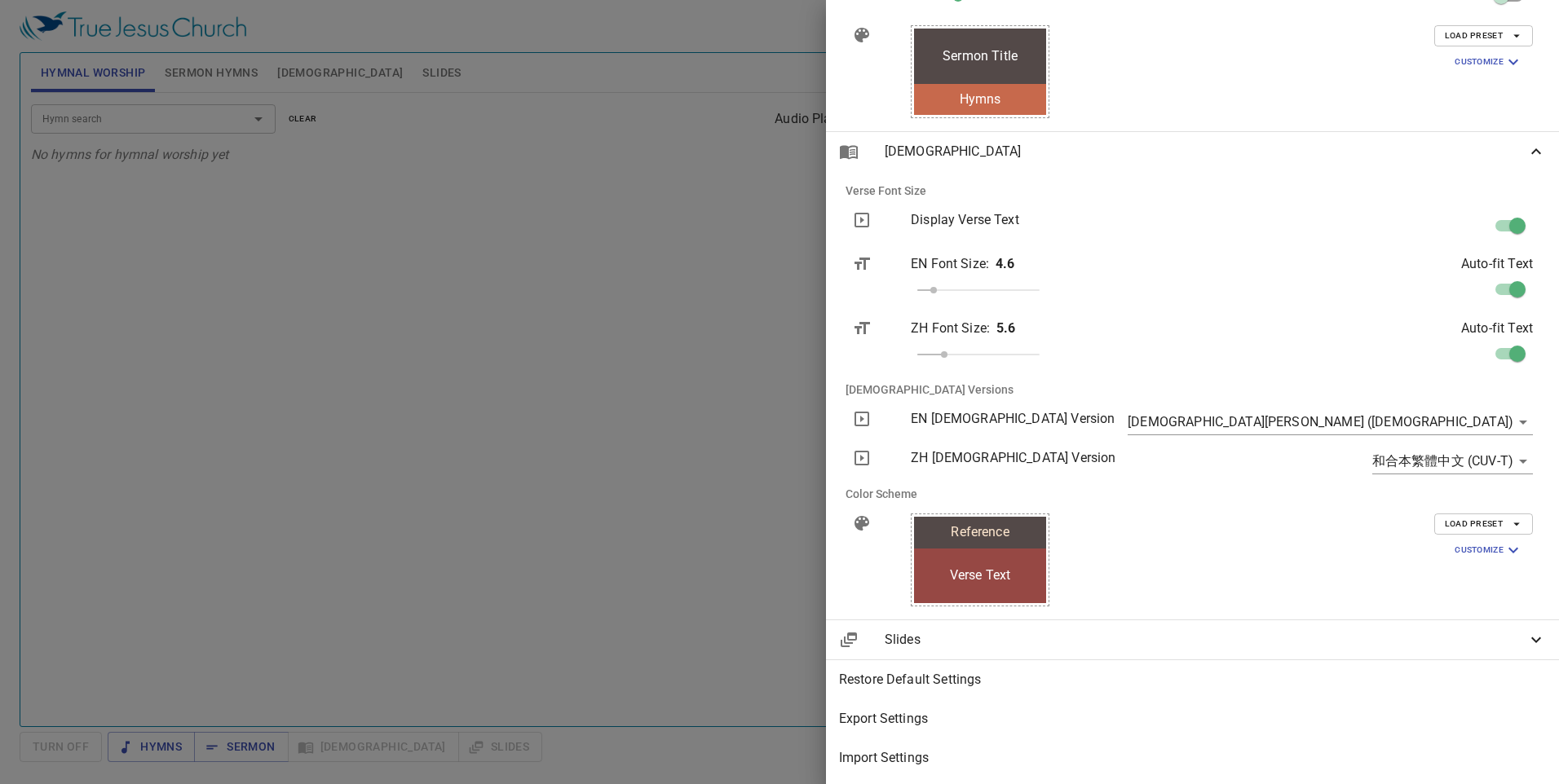
click at [729, 516] on span "Load Preset" at bounding box center [1483, 524] width 77 height 15
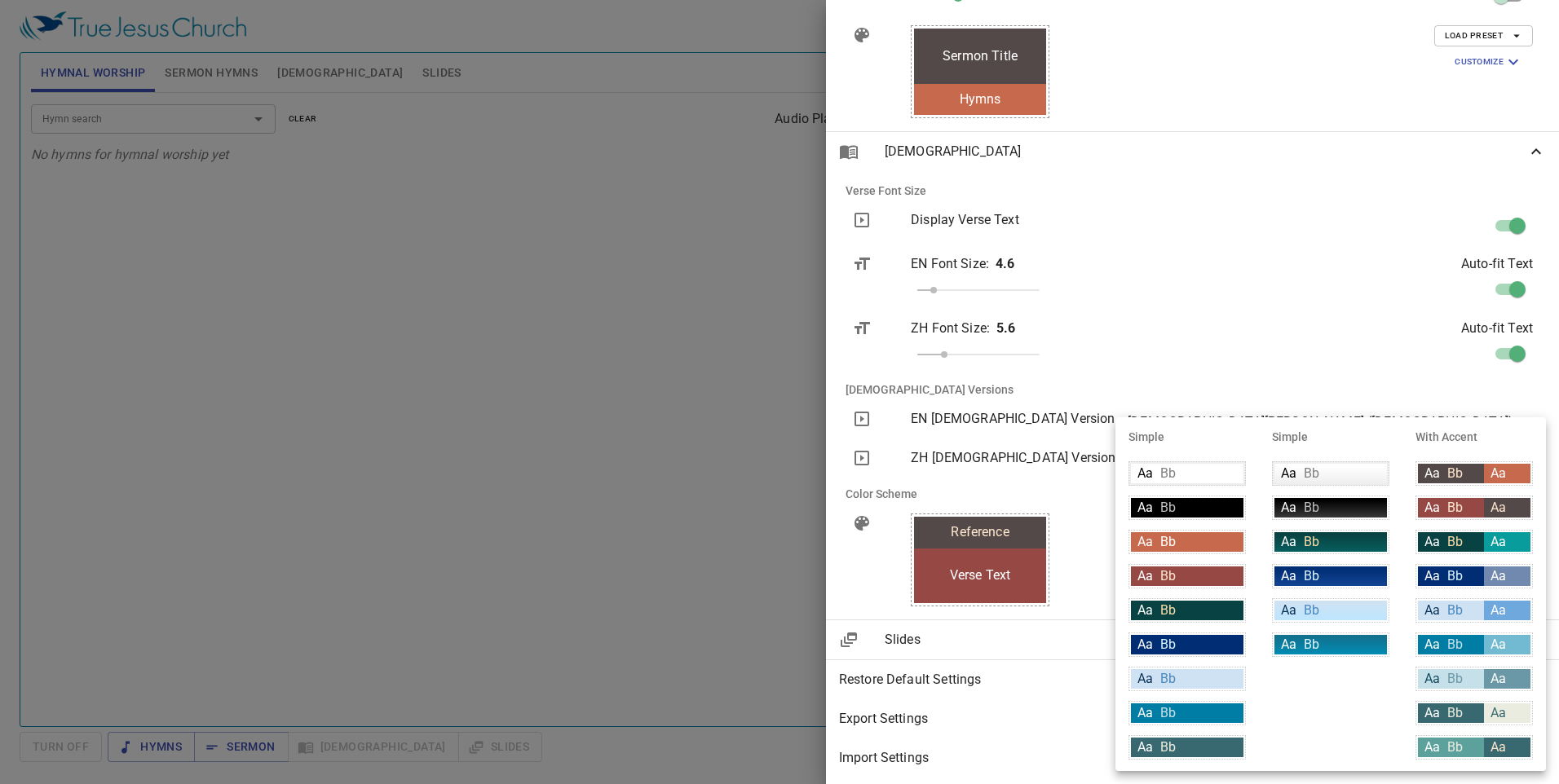
click at [729, 711] on div "Aa Bb" at bounding box center [1451, 713] width 66 height 20
type input "#396970"
type input "#e9ecde"
type input "#396970"
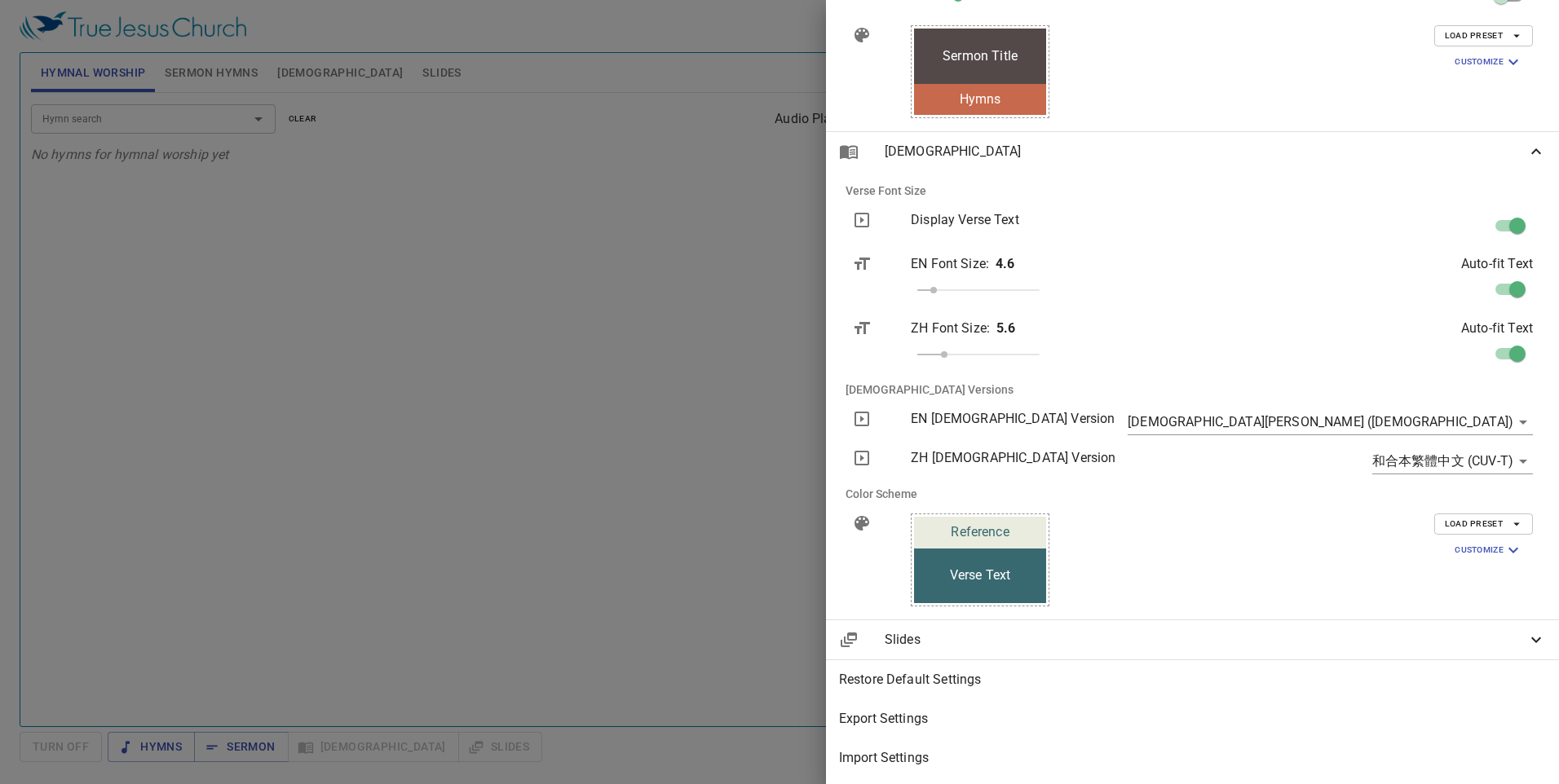
click at [729, 28] on span "Load Preset" at bounding box center [1483, 35] width 77 height 15
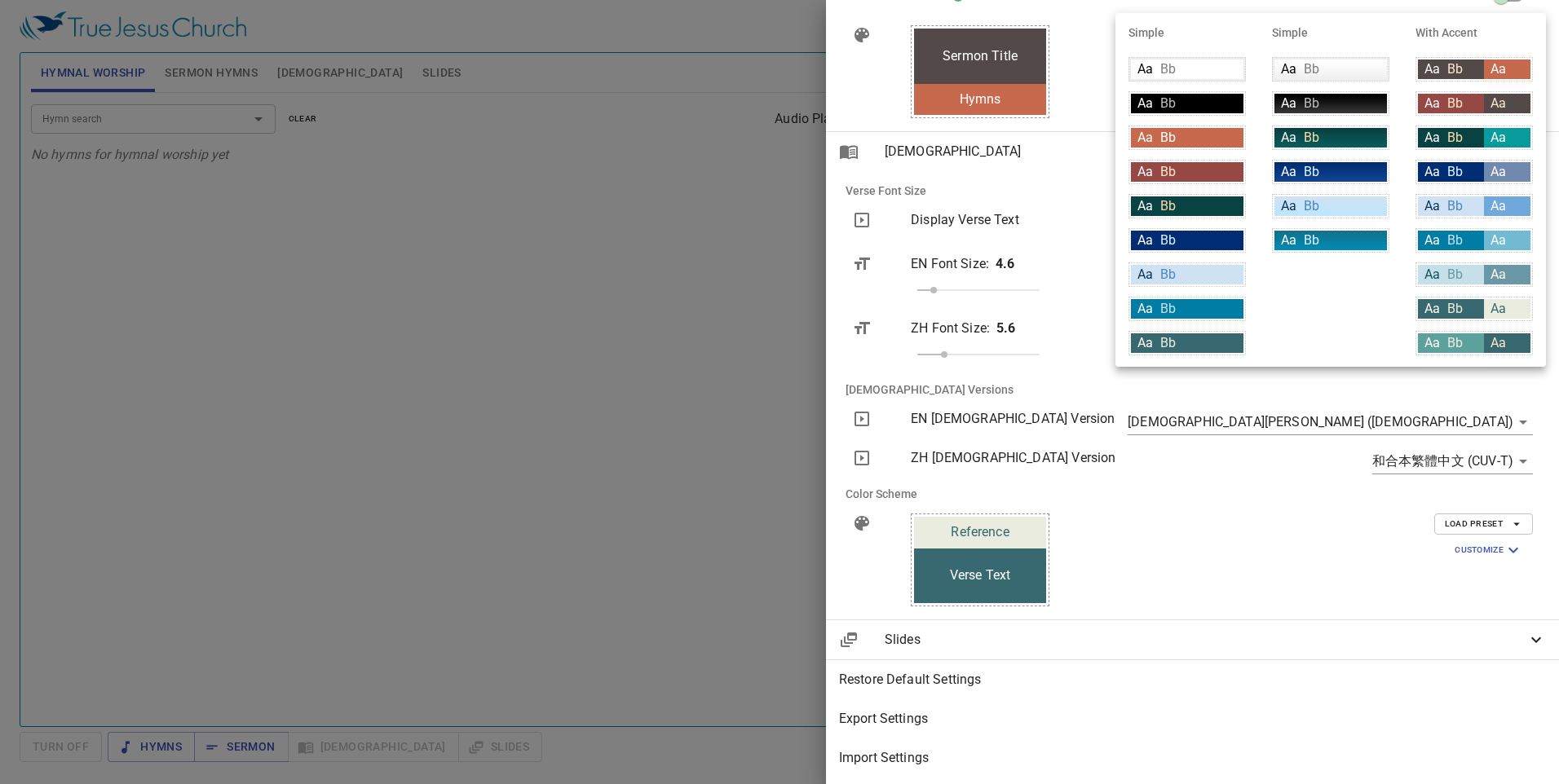
click at [729, 25] on li "With Accent" at bounding box center [1474, 32] width 143 height 39
click at [729, 378] on div at bounding box center [779, 392] width 1559 height 784
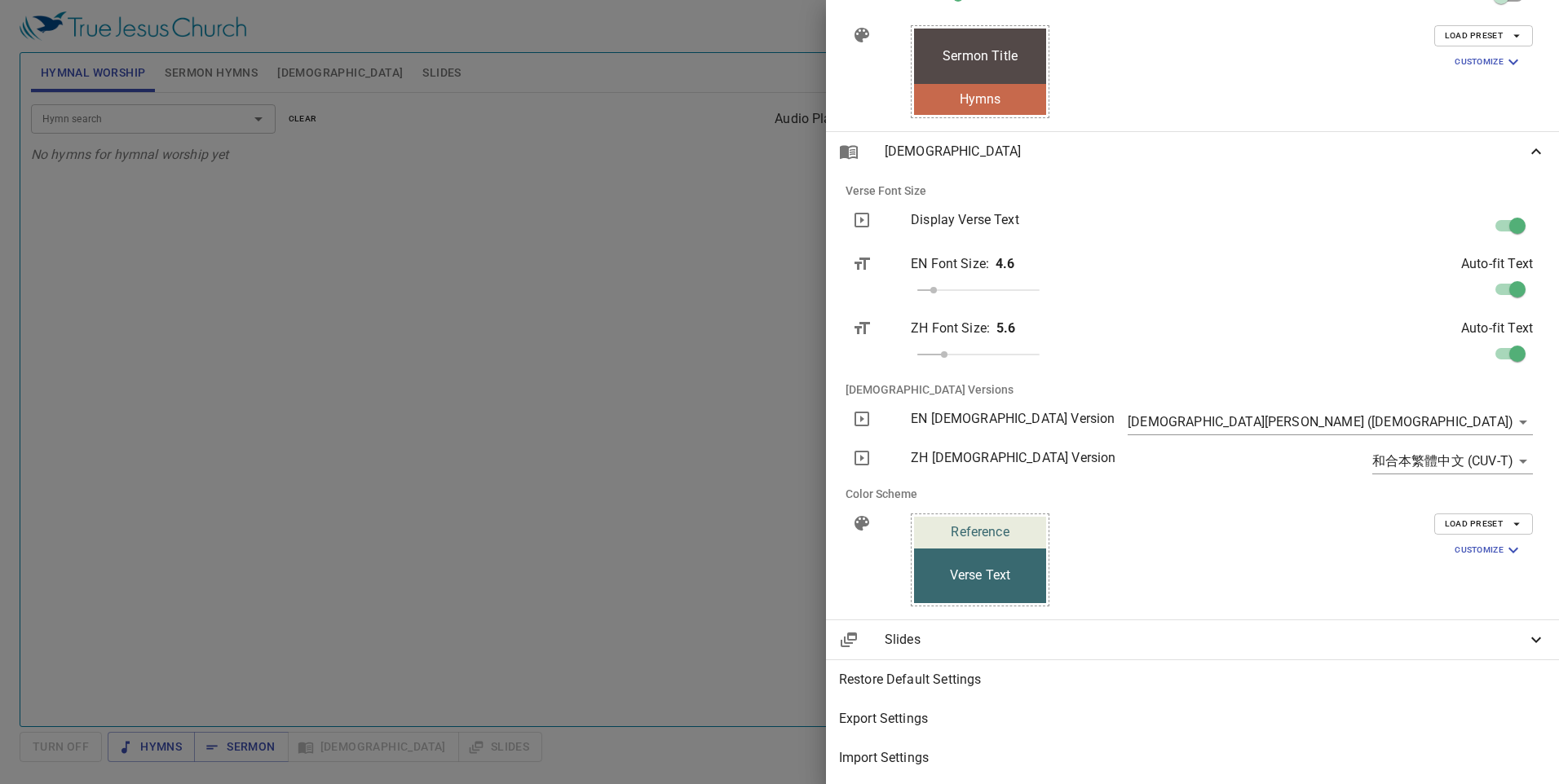
scroll to position [412, 0]
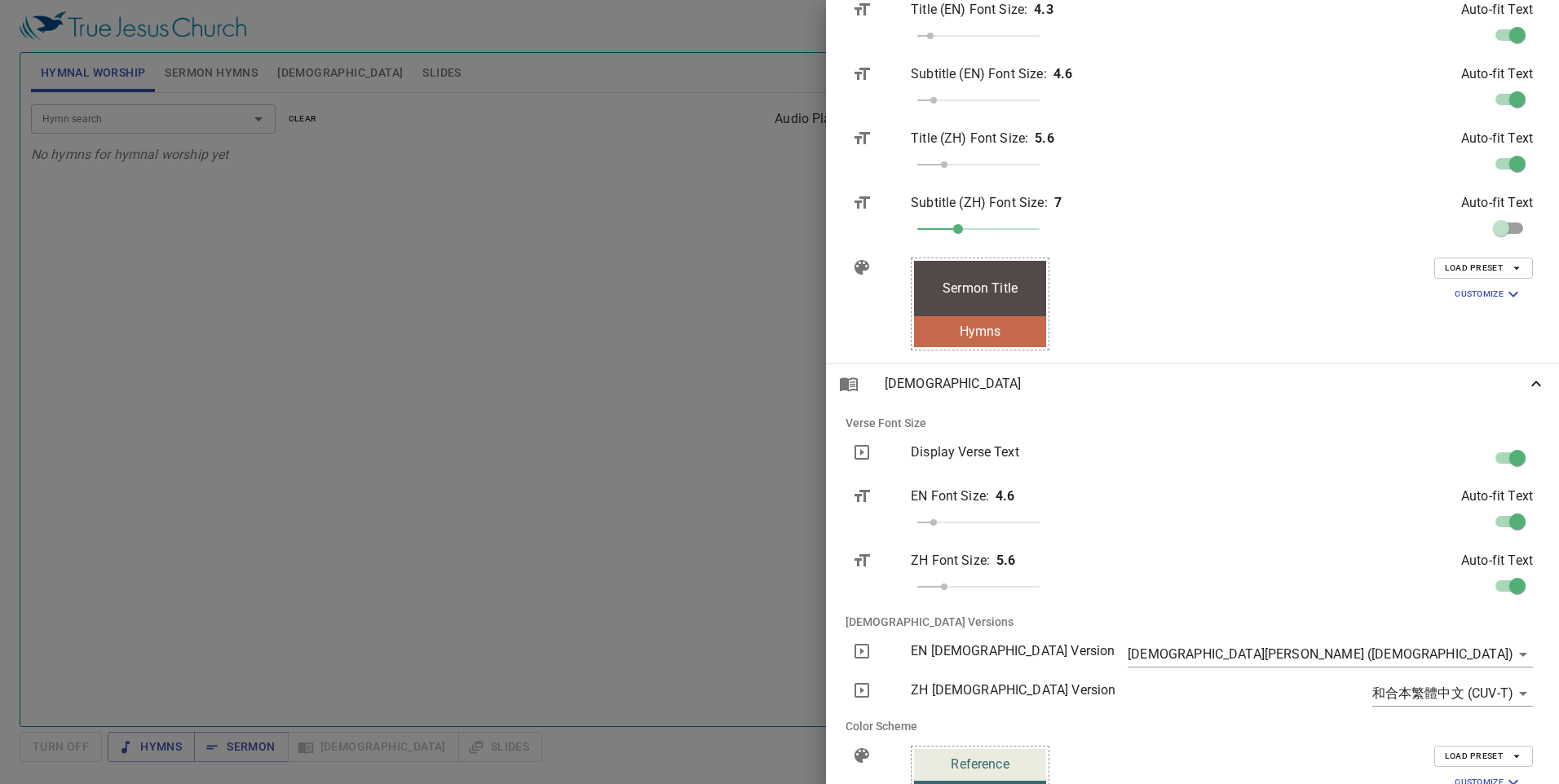
click at [729, 384] on span "[DEMOGRAPHIC_DATA]" at bounding box center [1205, 384] width 642 height 20
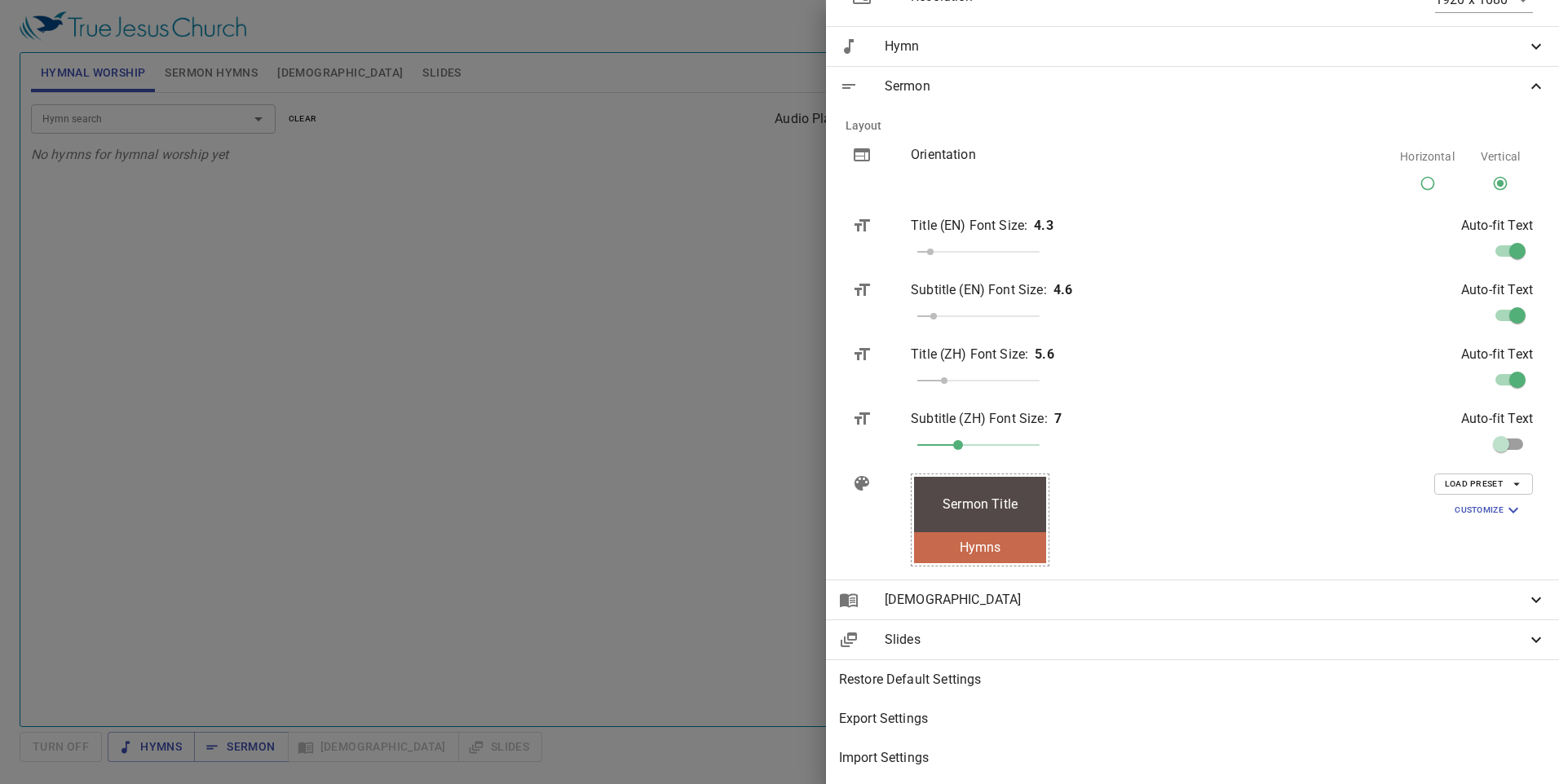
scroll to position [209, 0]
click at [729, 76] on span "Sermon" at bounding box center [1205, 86] width 642 height 20
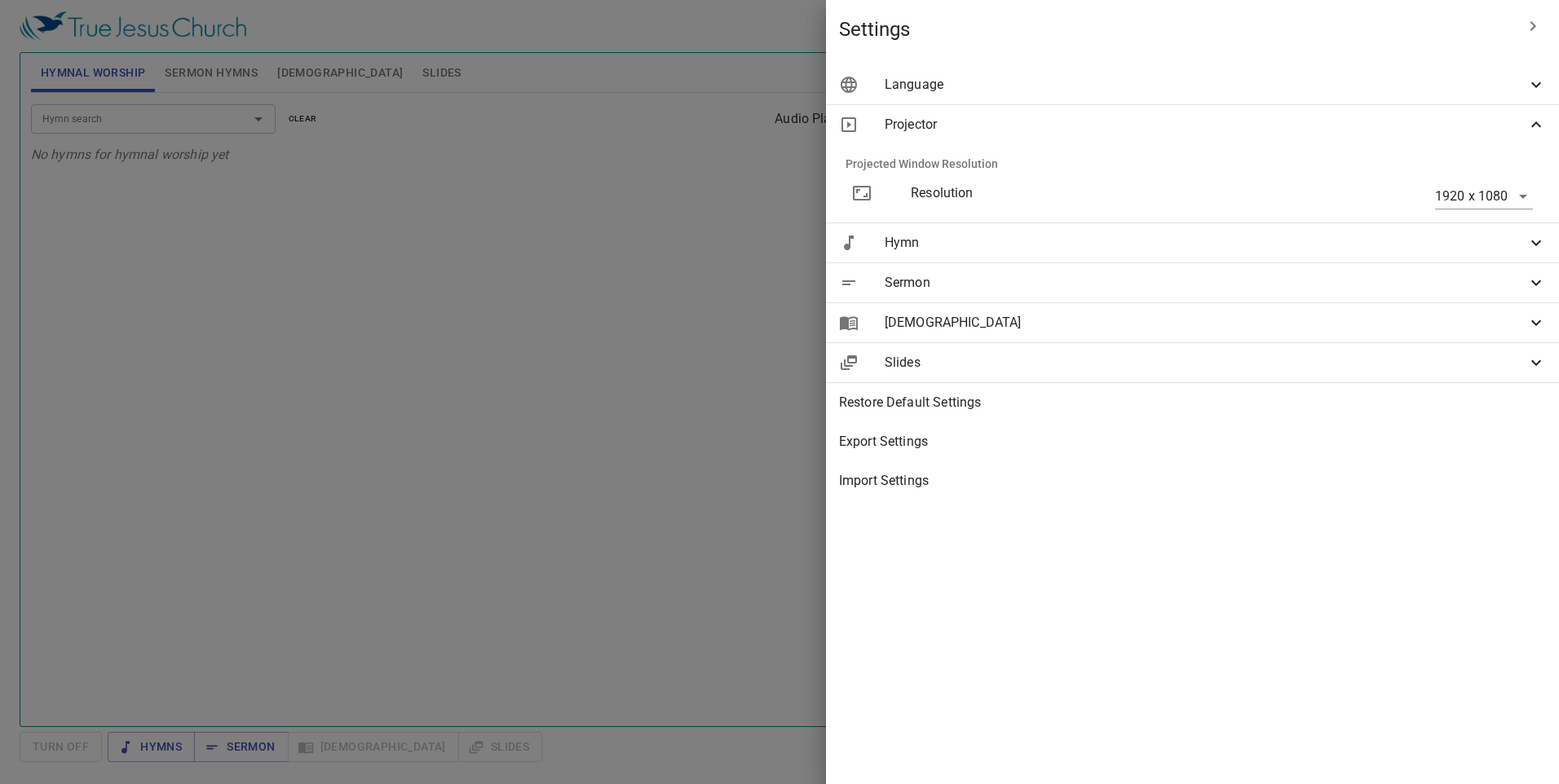
scroll to position [0, 0]
click at [729, 334] on div "[DEMOGRAPHIC_DATA]" at bounding box center [1192, 322] width 733 height 39
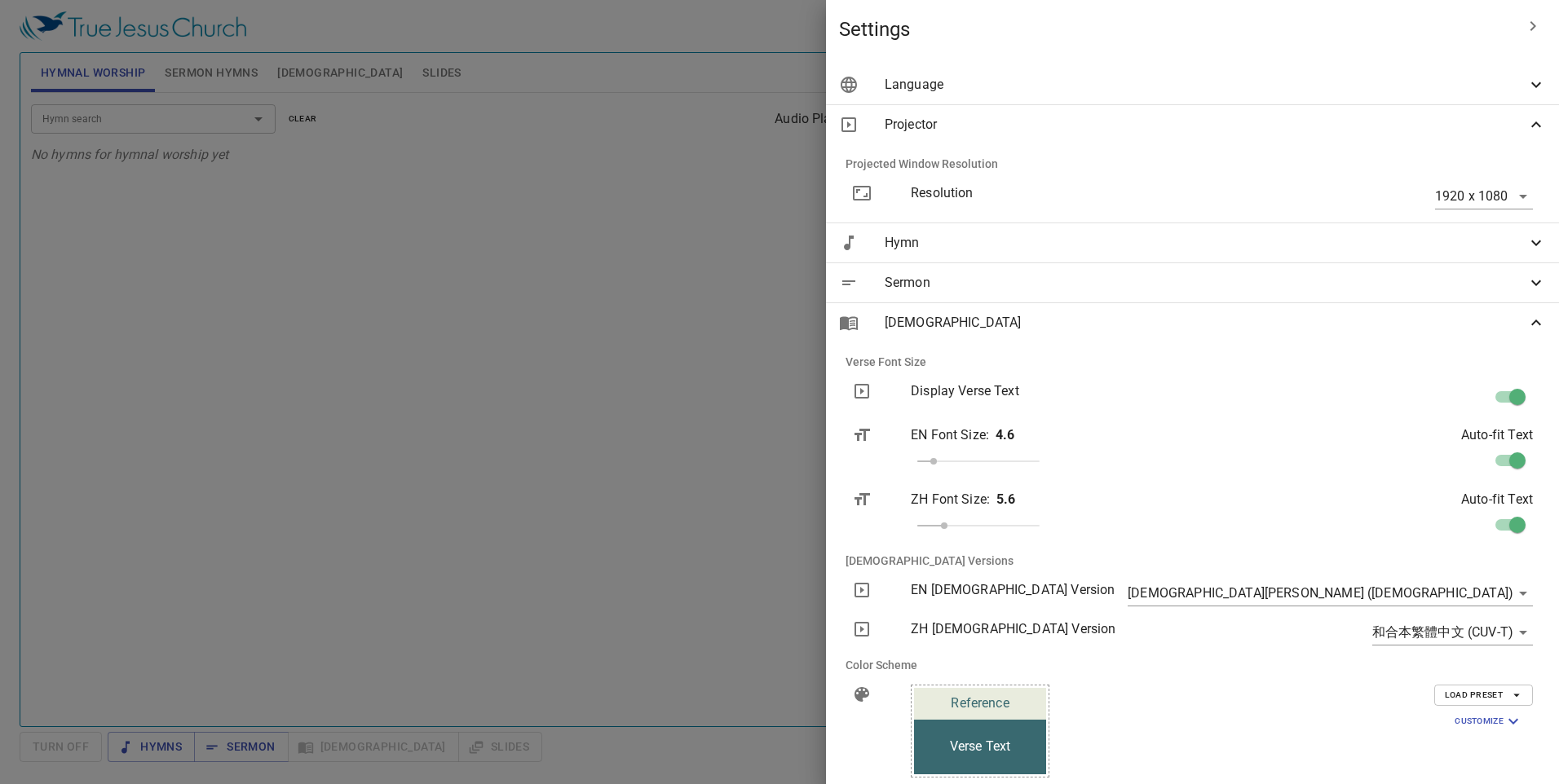
click at [729, 334] on div "[DEMOGRAPHIC_DATA]" at bounding box center [1192, 322] width 733 height 39
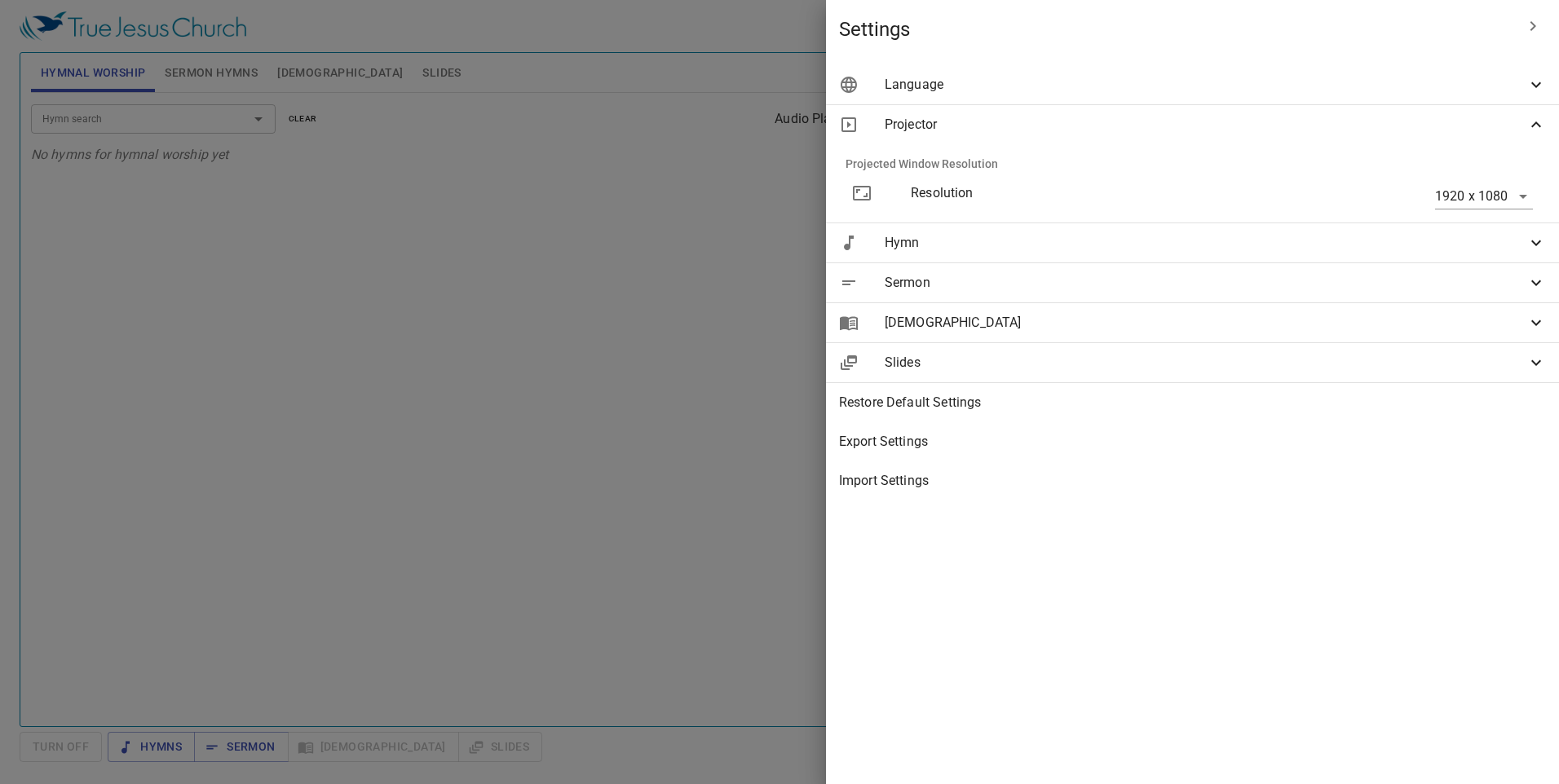
click at [729, 356] on span "Slides" at bounding box center [1205, 363] width 642 height 20
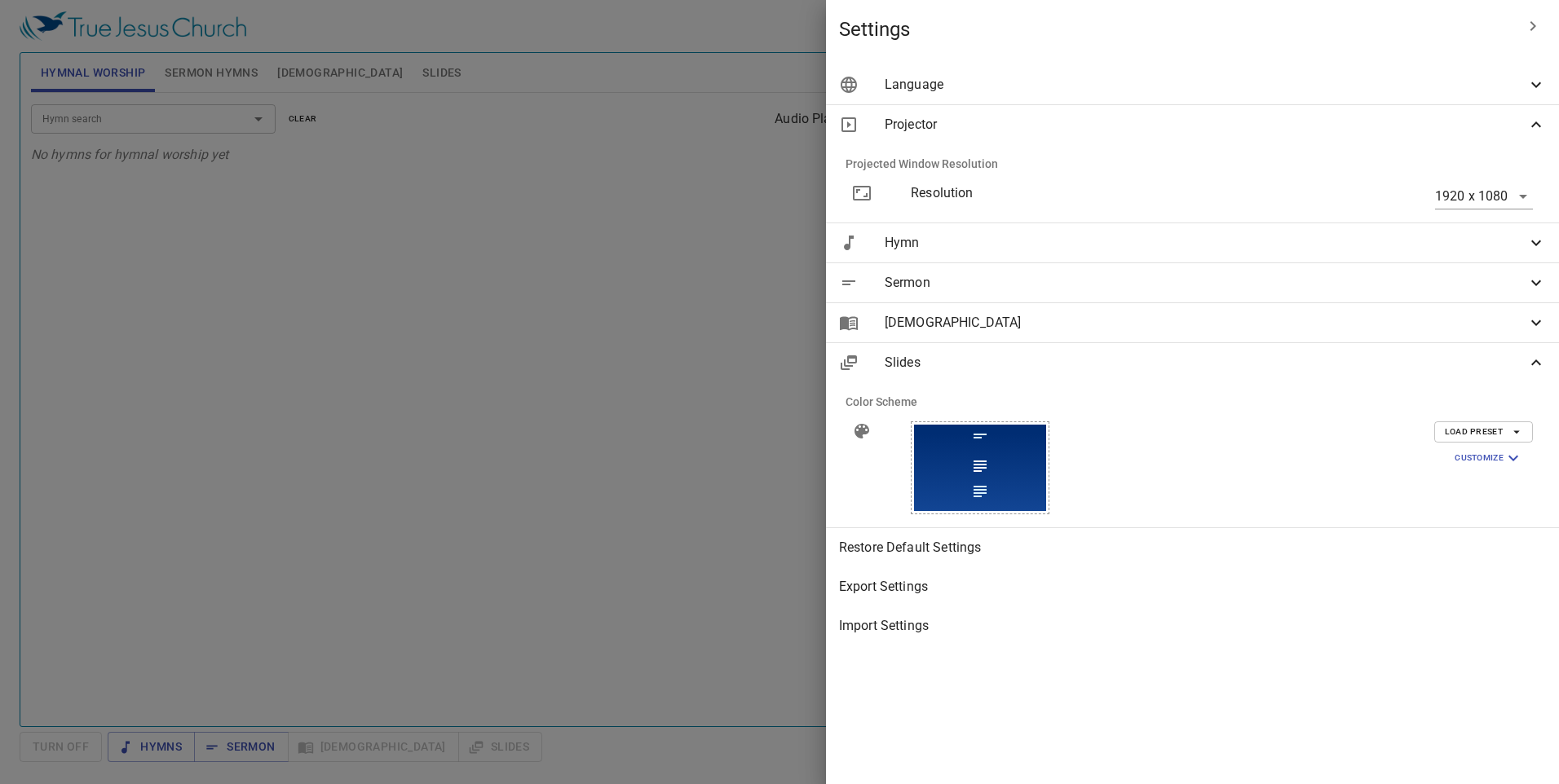
click at [729, 356] on span "Slides" at bounding box center [1205, 363] width 642 height 20
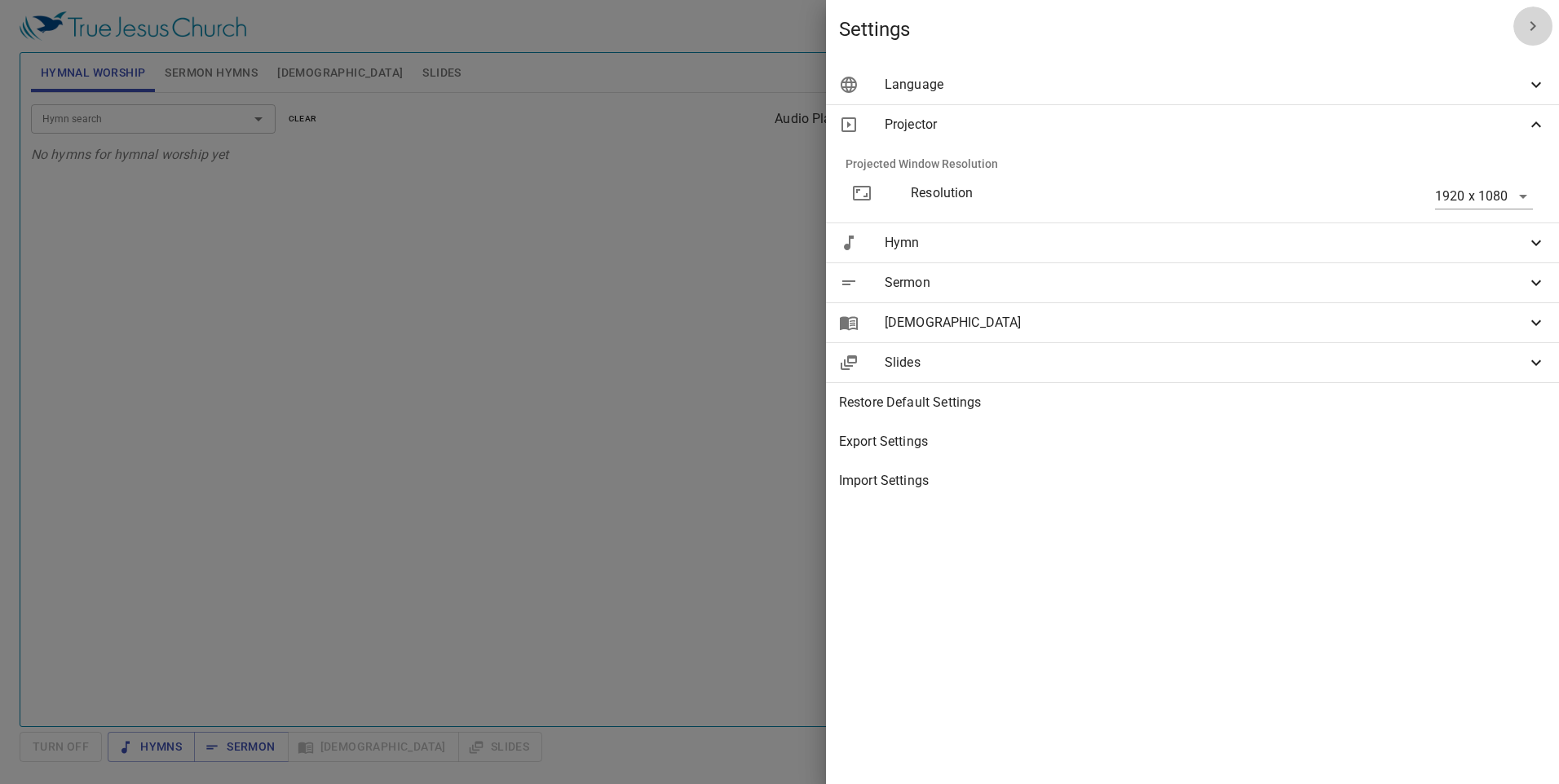
click at [729, 28] on icon "button" at bounding box center [1533, 26] width 20 height 20
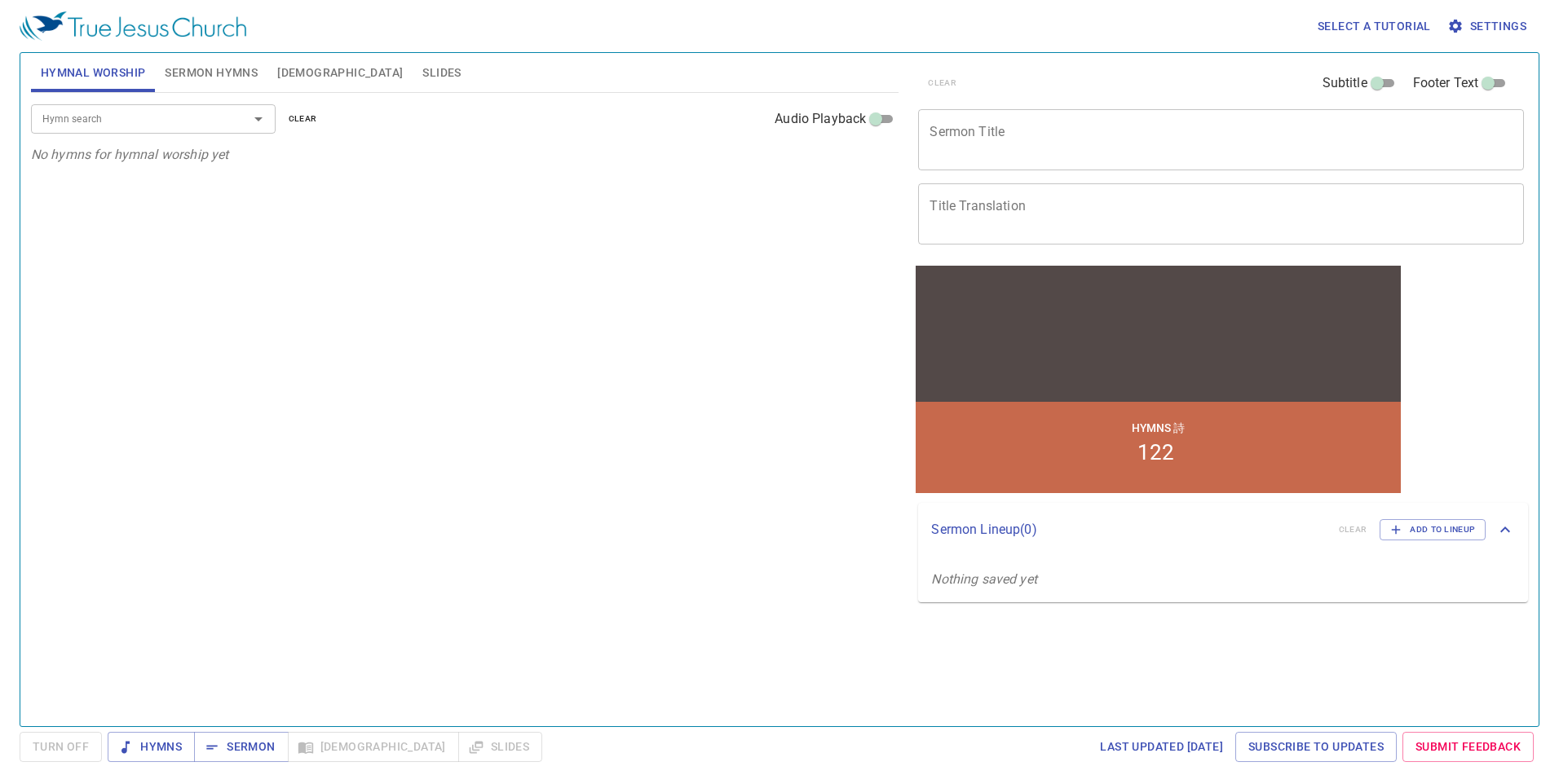
click at [422, 70] on span "Slides" at bounding box center [441, 73] width 38 height 20
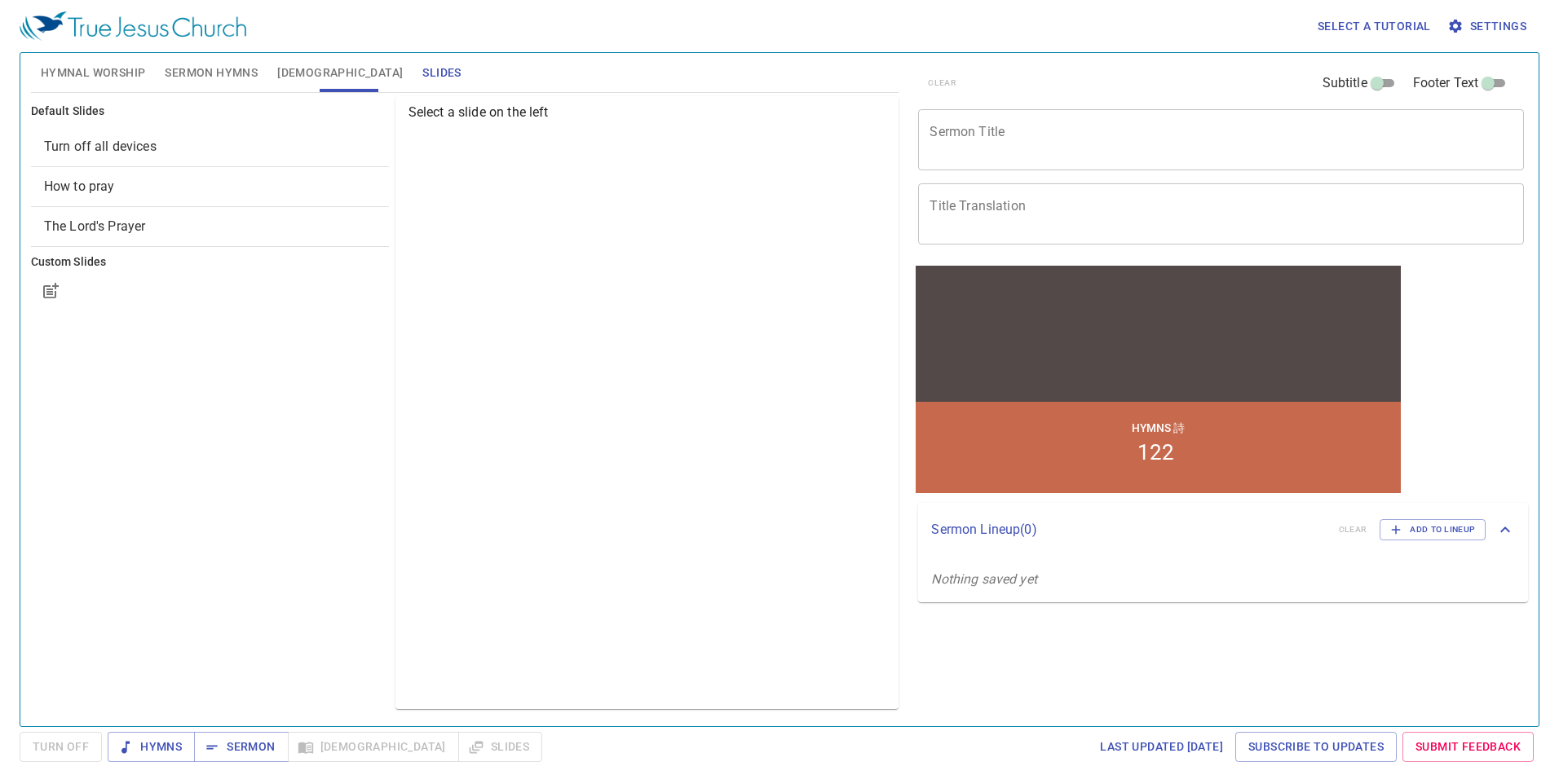
click at [266, 148] on span "Turn off all devices" at bounding box center [209, 147] width 331 height 20
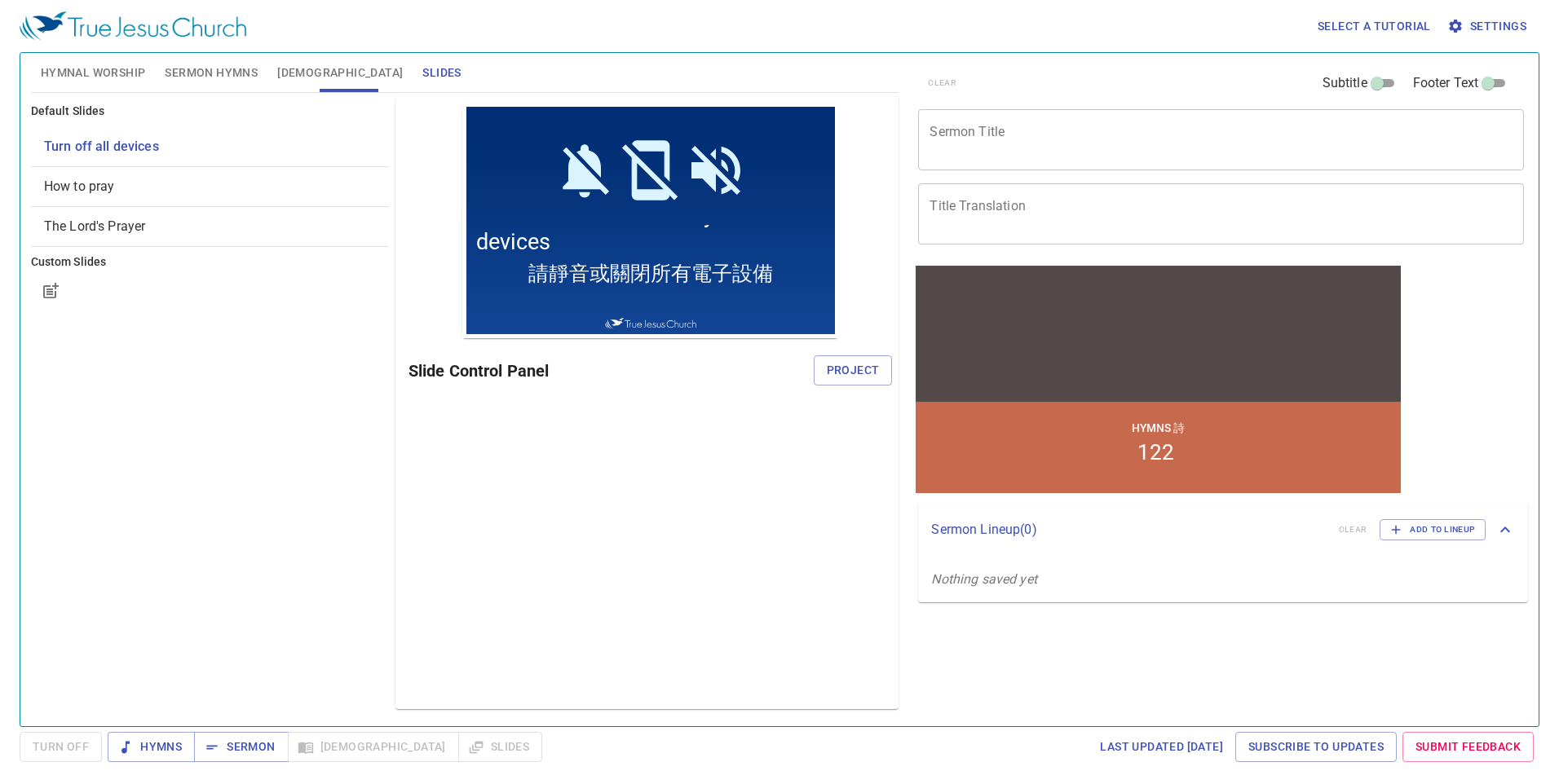
click at [246, 182] on span "How to pray" at bounding box center [209, 187] width 331 height 20
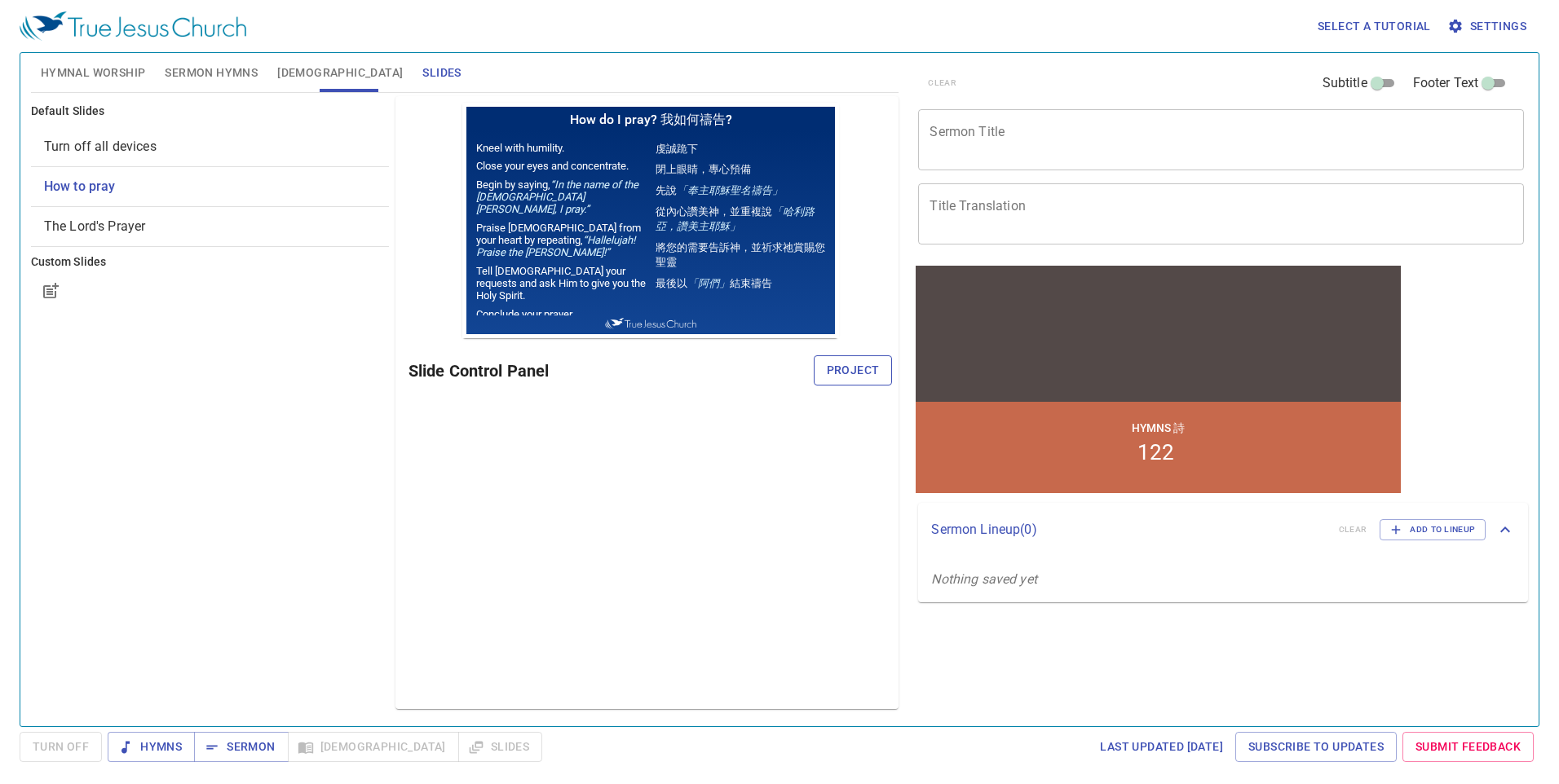
click at [729, 374] on span "Project" at bounding box center [854, 370] width 53 height 20
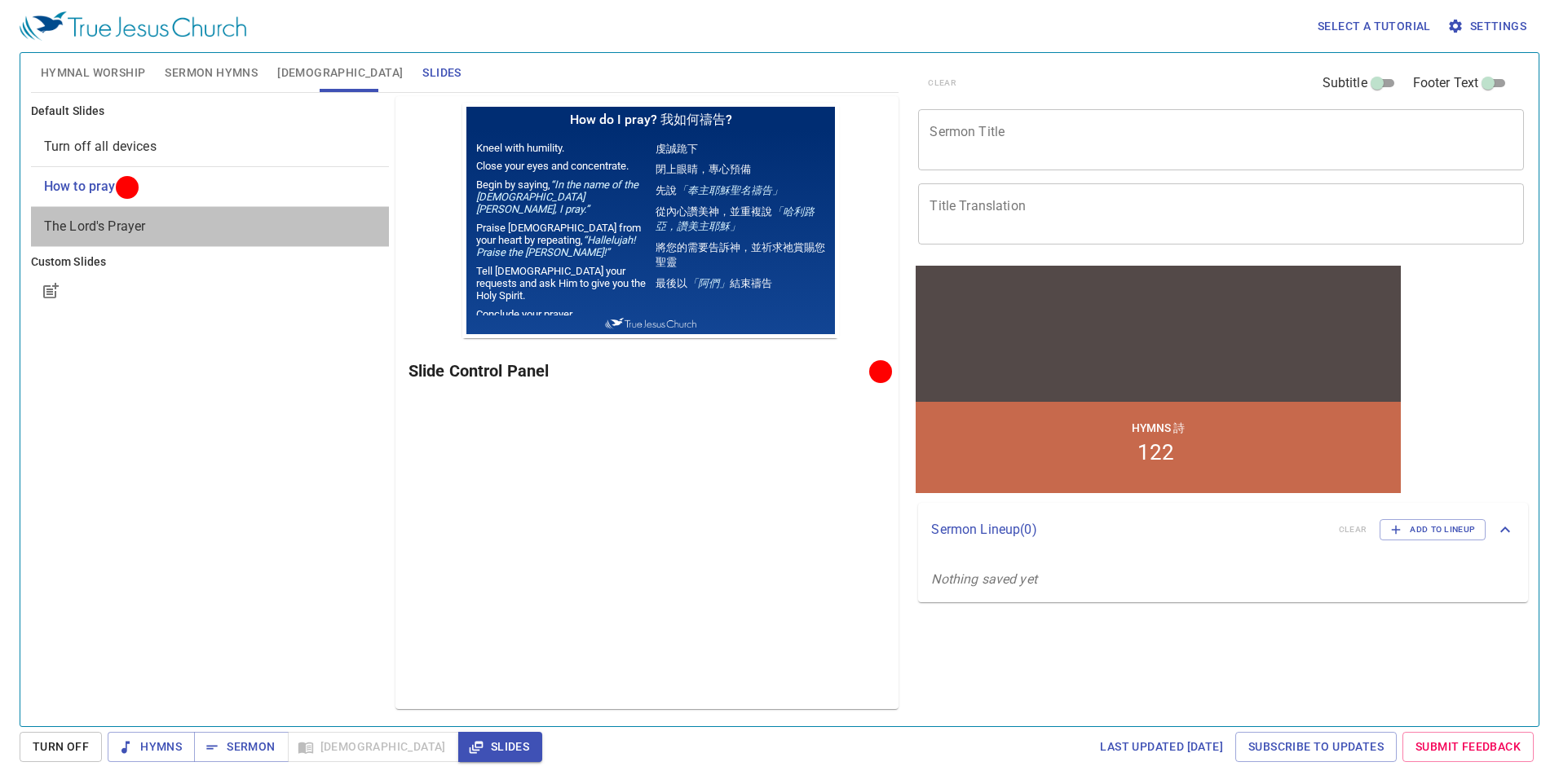
click at [163, 230] on span "The Lord's Prayer" at bounding box center [209, 227] width 331 height 20
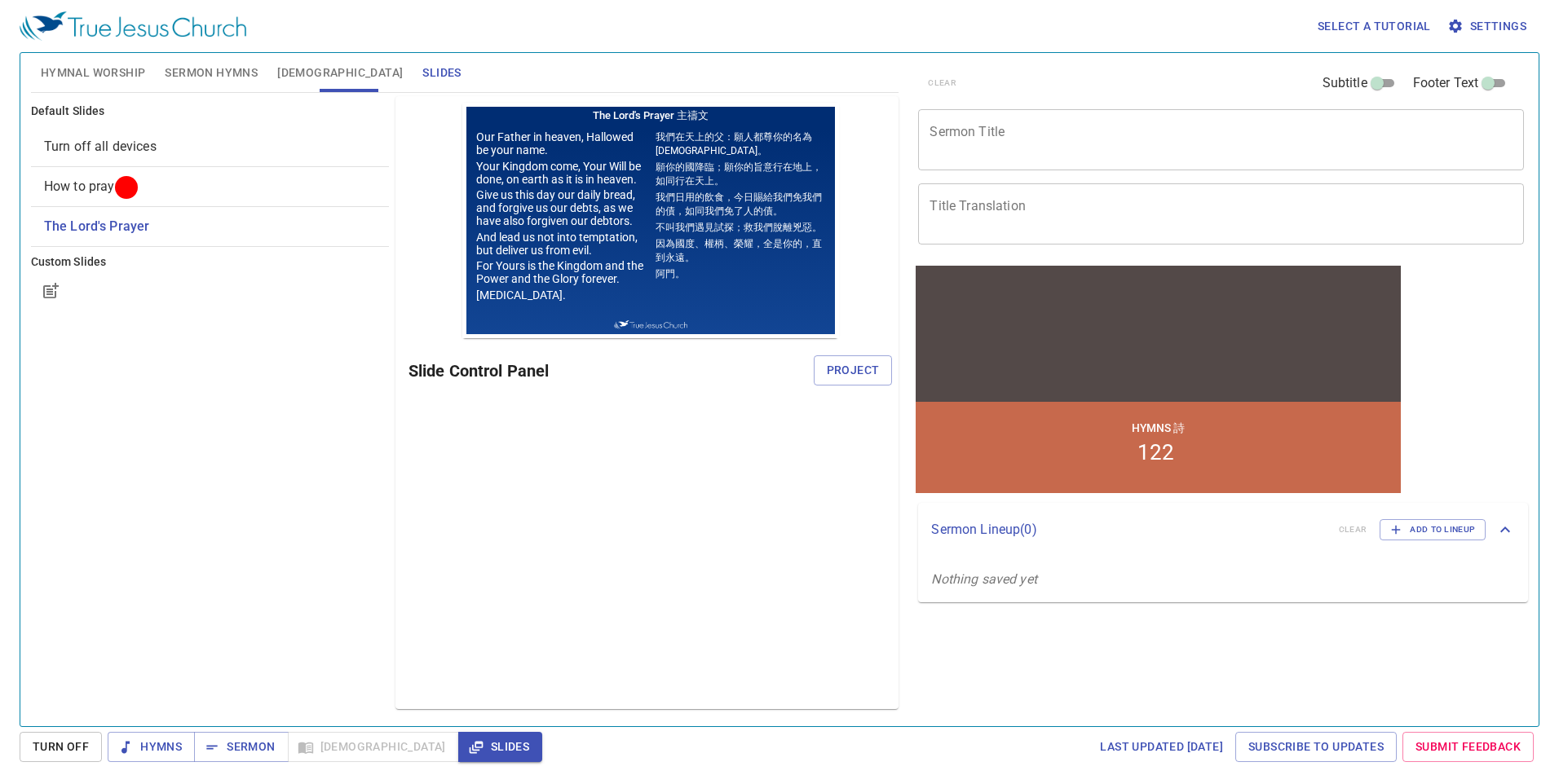
click at [163, 155] on span "Turn off all devices" at bounding box center [209, 147] width 331 height 20
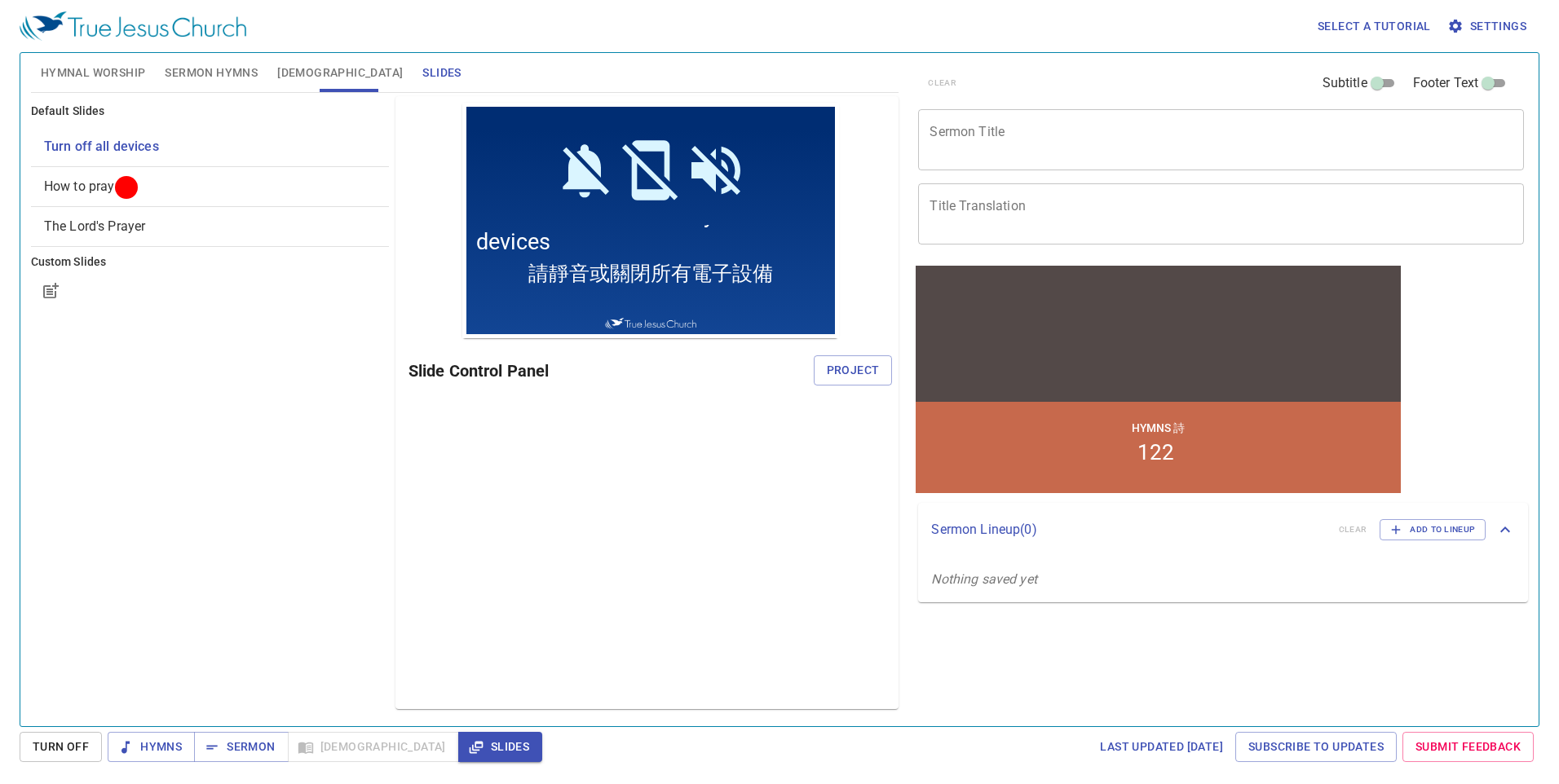
click at [163, 181] on span "How to pray" at bounding box center [209, 187] width 331 height 20
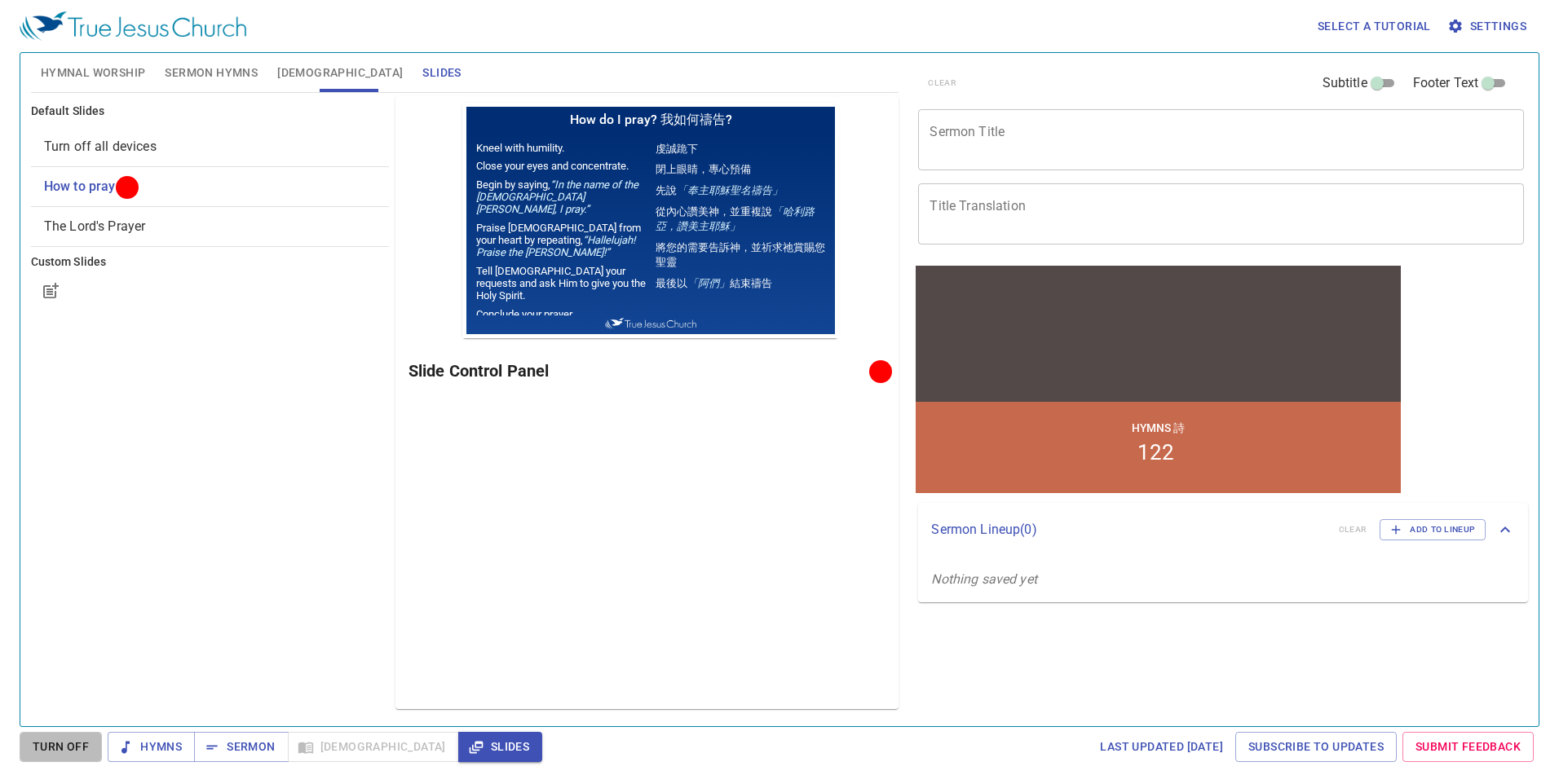
click at [77, 751] on span "Turn Off" at bounding box center [61, 747] width 56 height 20
click at [301, 64] on span "[DEMOGRAPHIC_DATA]" at bounding box center [340, 73] width 125 height 20
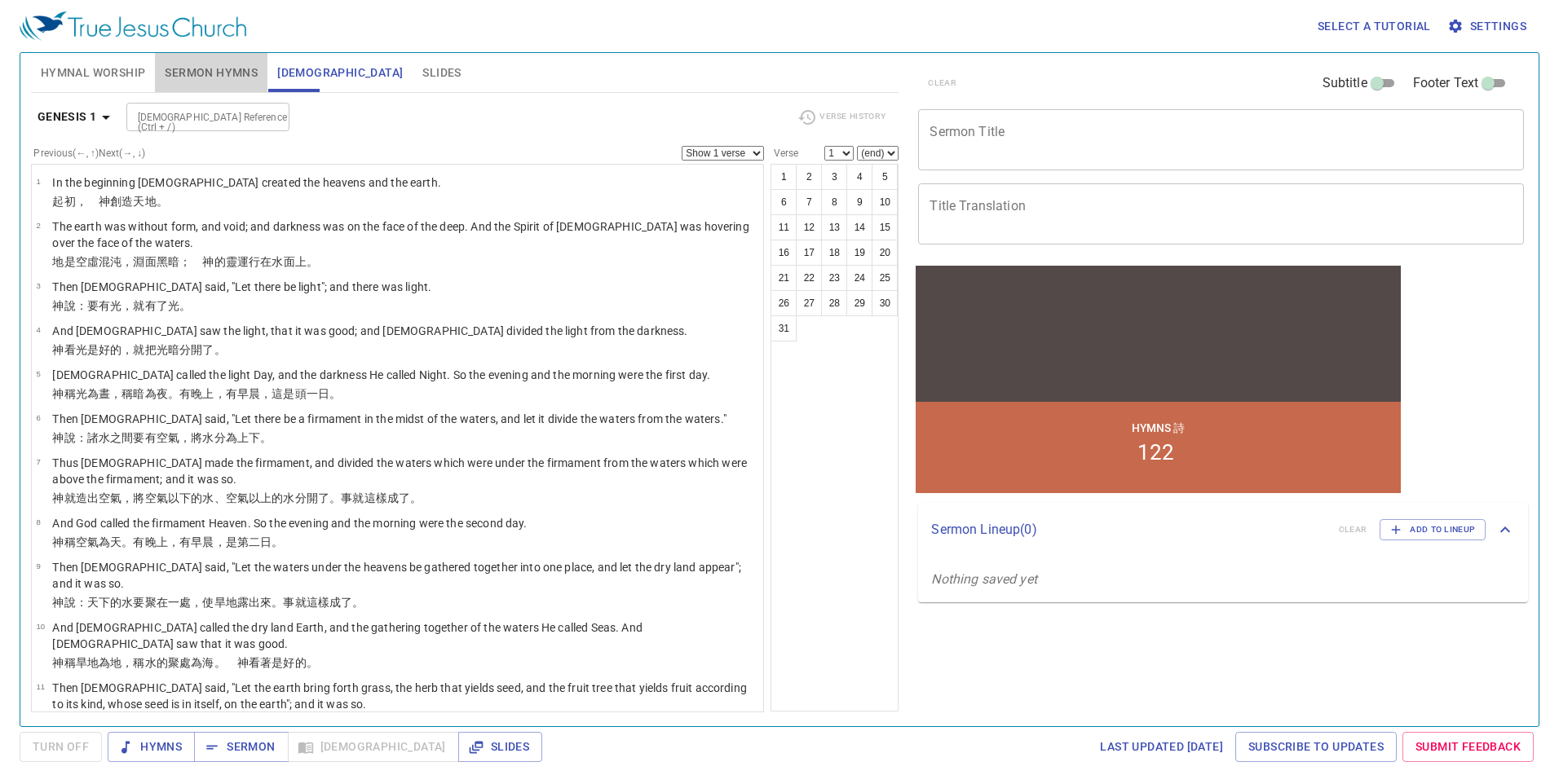
click at [203, 82] on span "Sermon Hymns" at bounding box center [211, 73] width 93 height 20
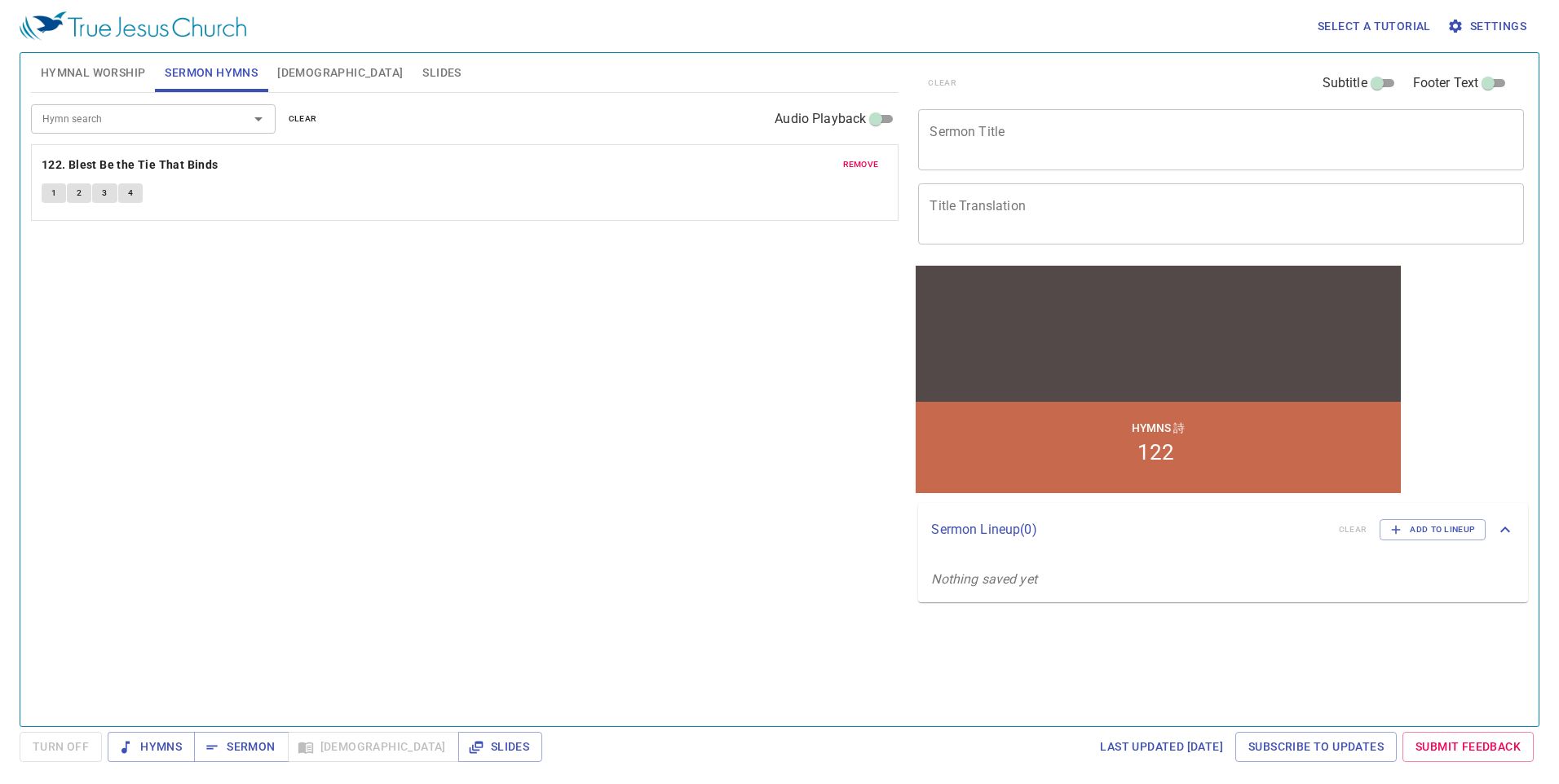
click at [729, 164] on span "remove" at bounding box center [861, 164] width 36 height 15
